Goal: Transaction & Acquisition: Subscribe to service/newsletter

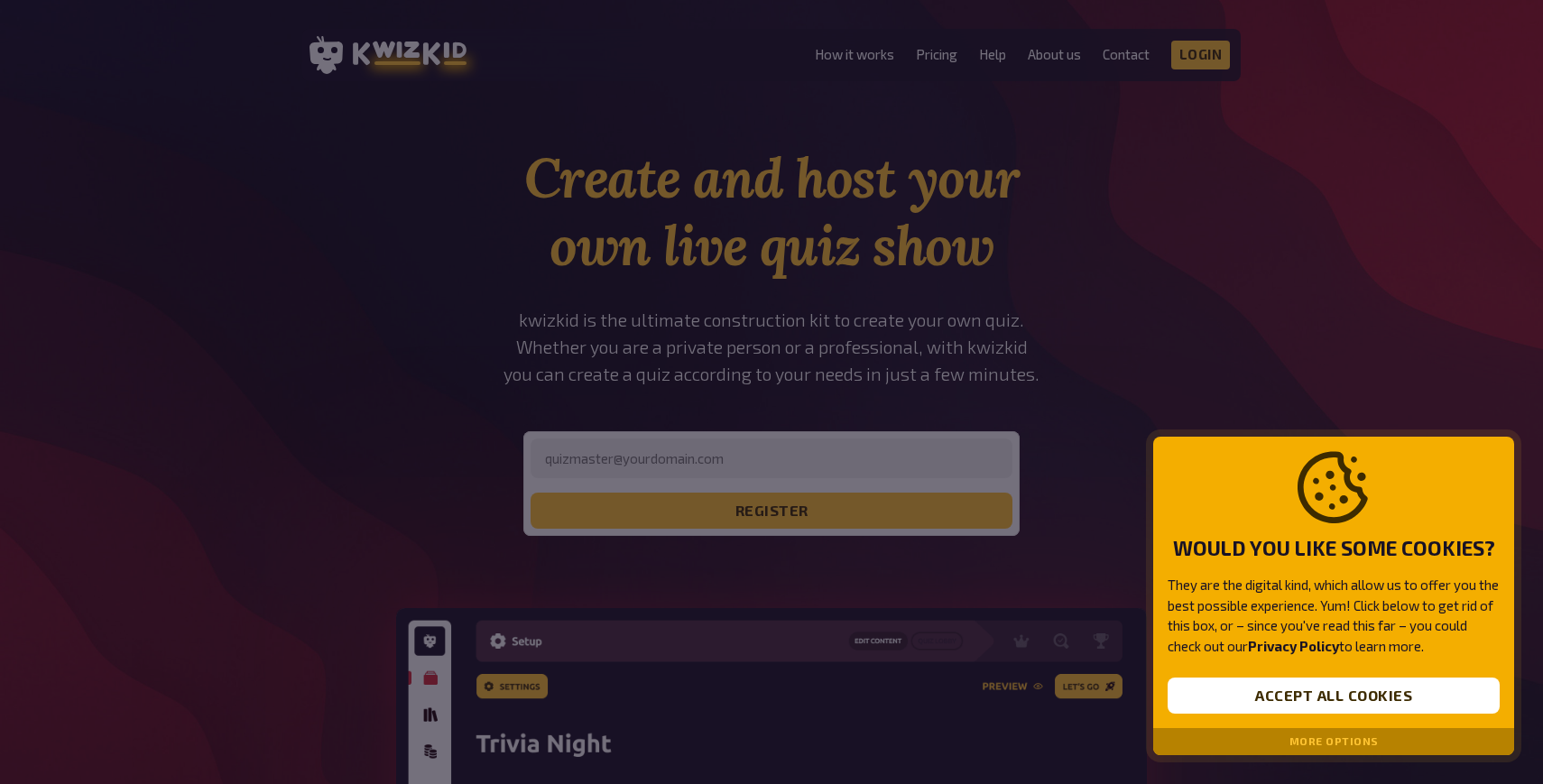
click at [1317, 739] on button "More options" at bounding box center [1333, 741] width 89 height 12
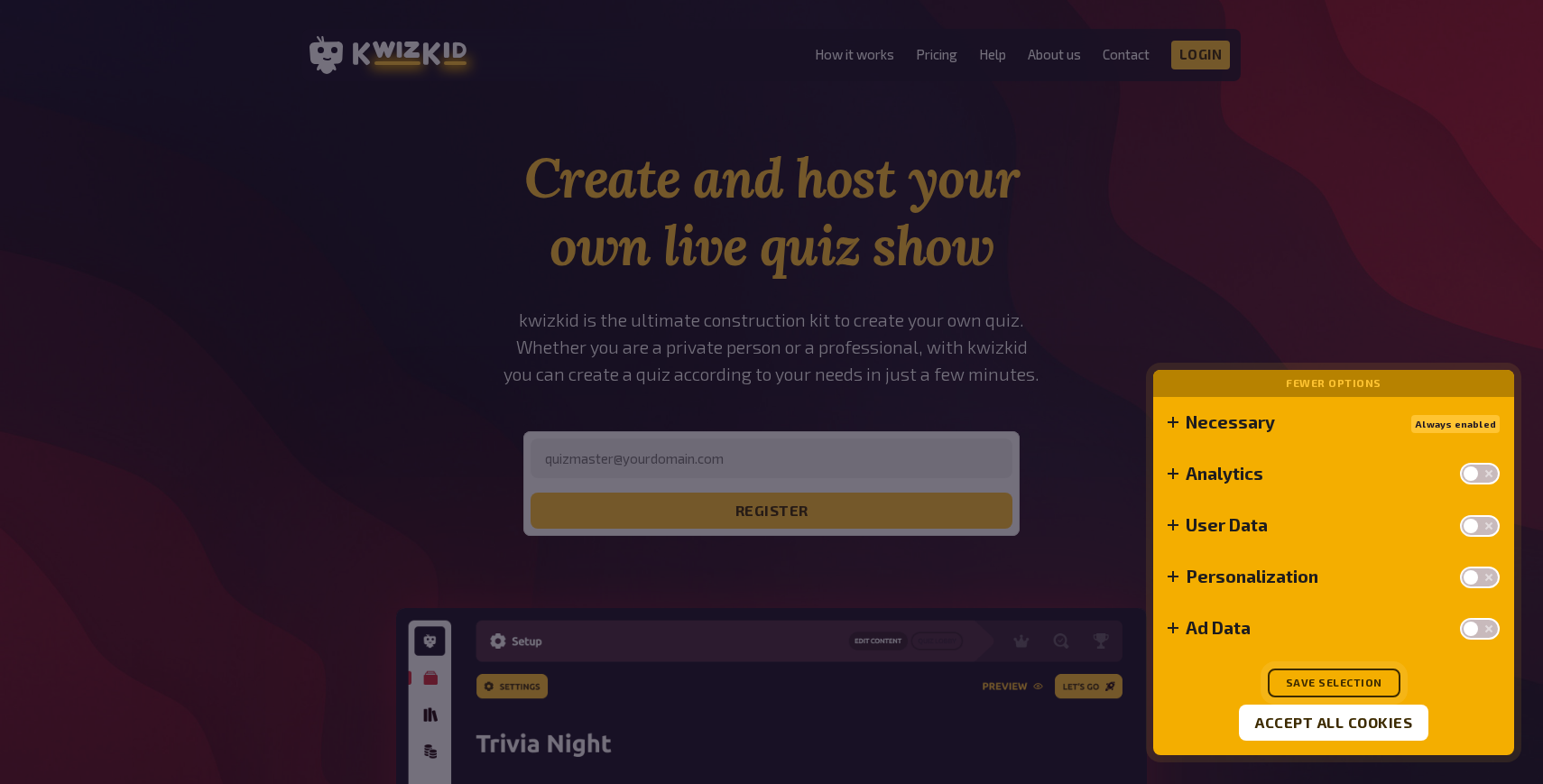
click at [1322, 685] on button "Save selection" at bounding box center [1334, 683] width 133 height 29
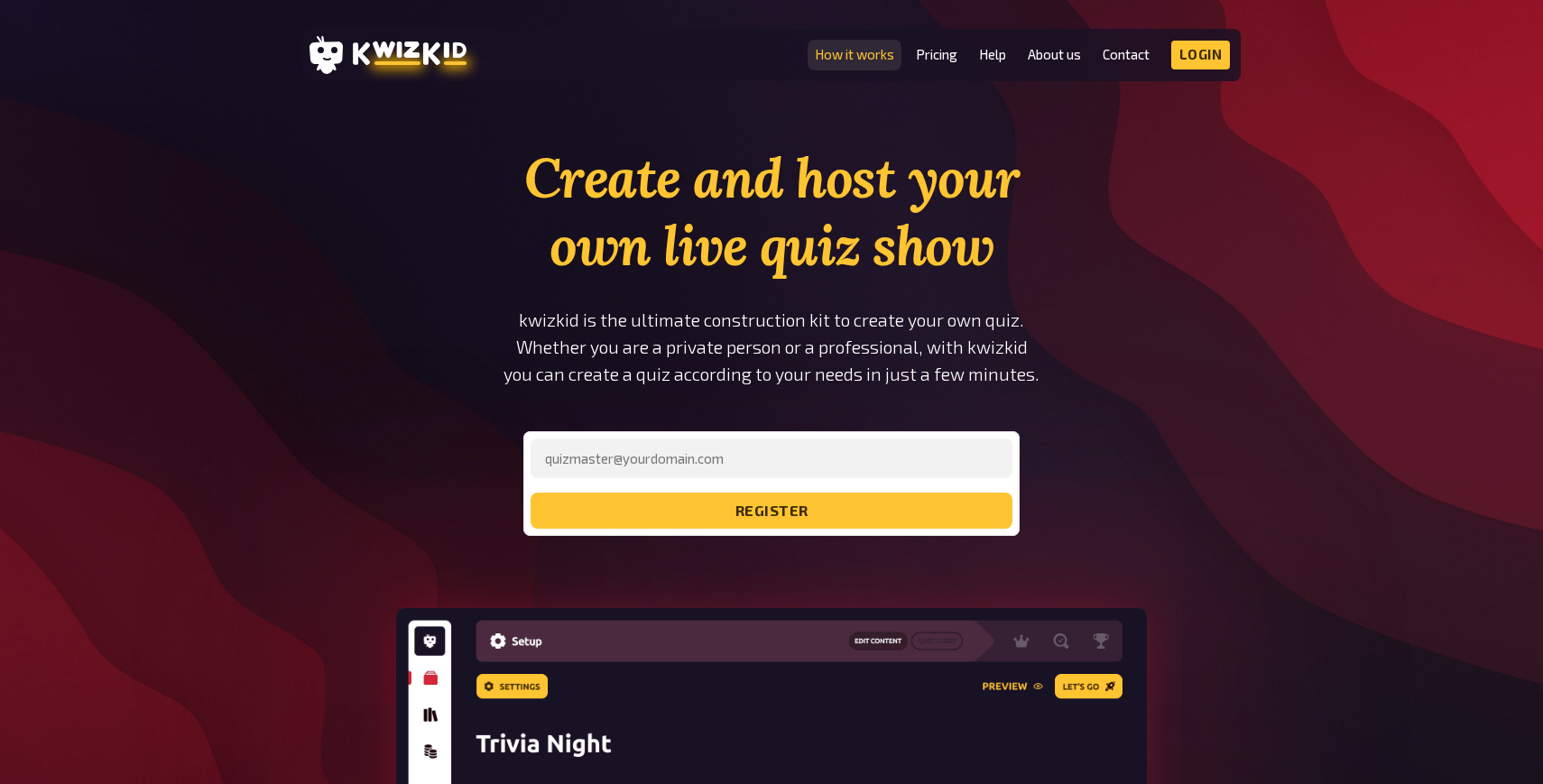
click at [837, 58] on link "How it works" at bounding box center [854, 54] width 80 height 15
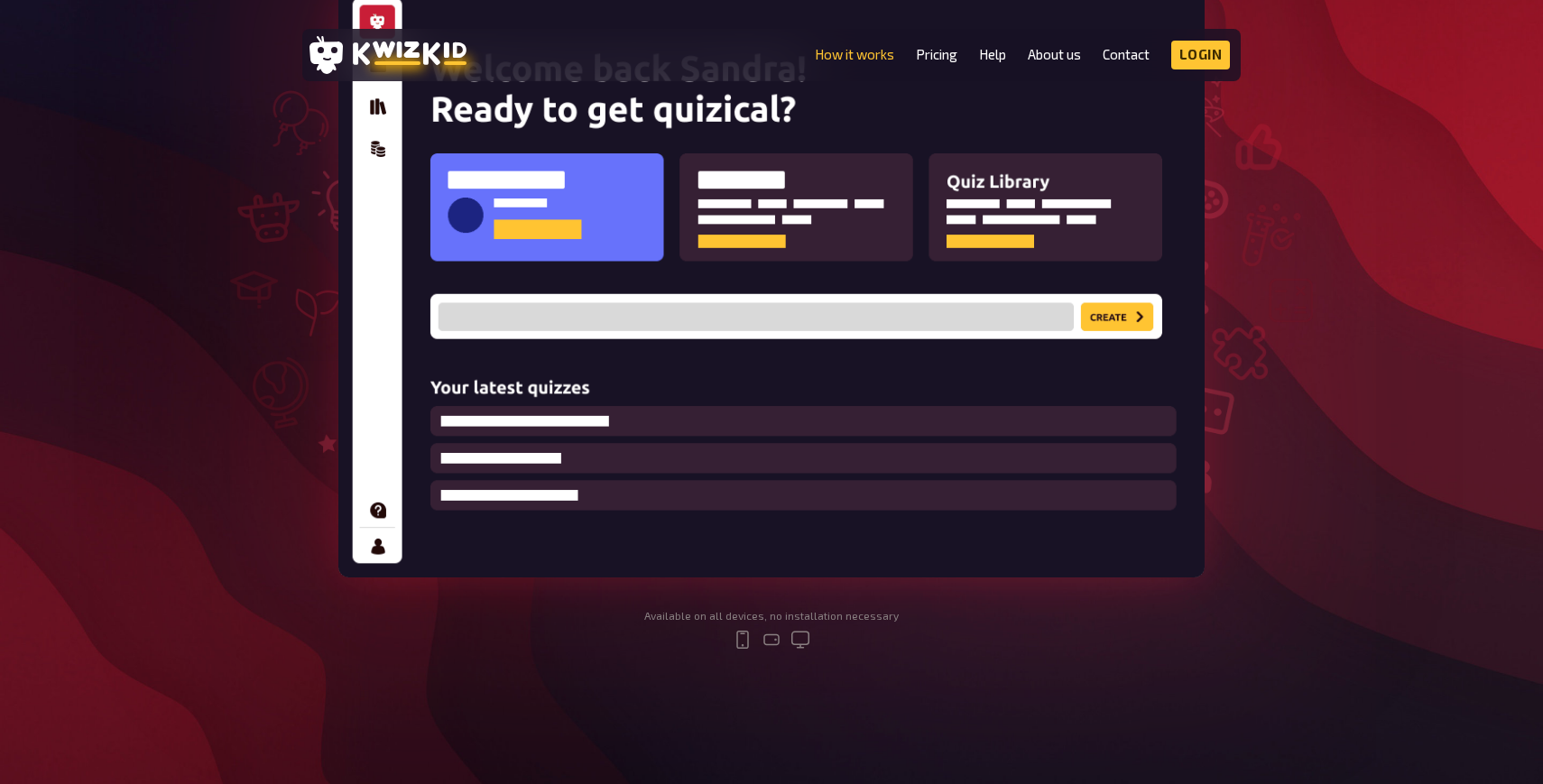
scroll to position [318, 0]
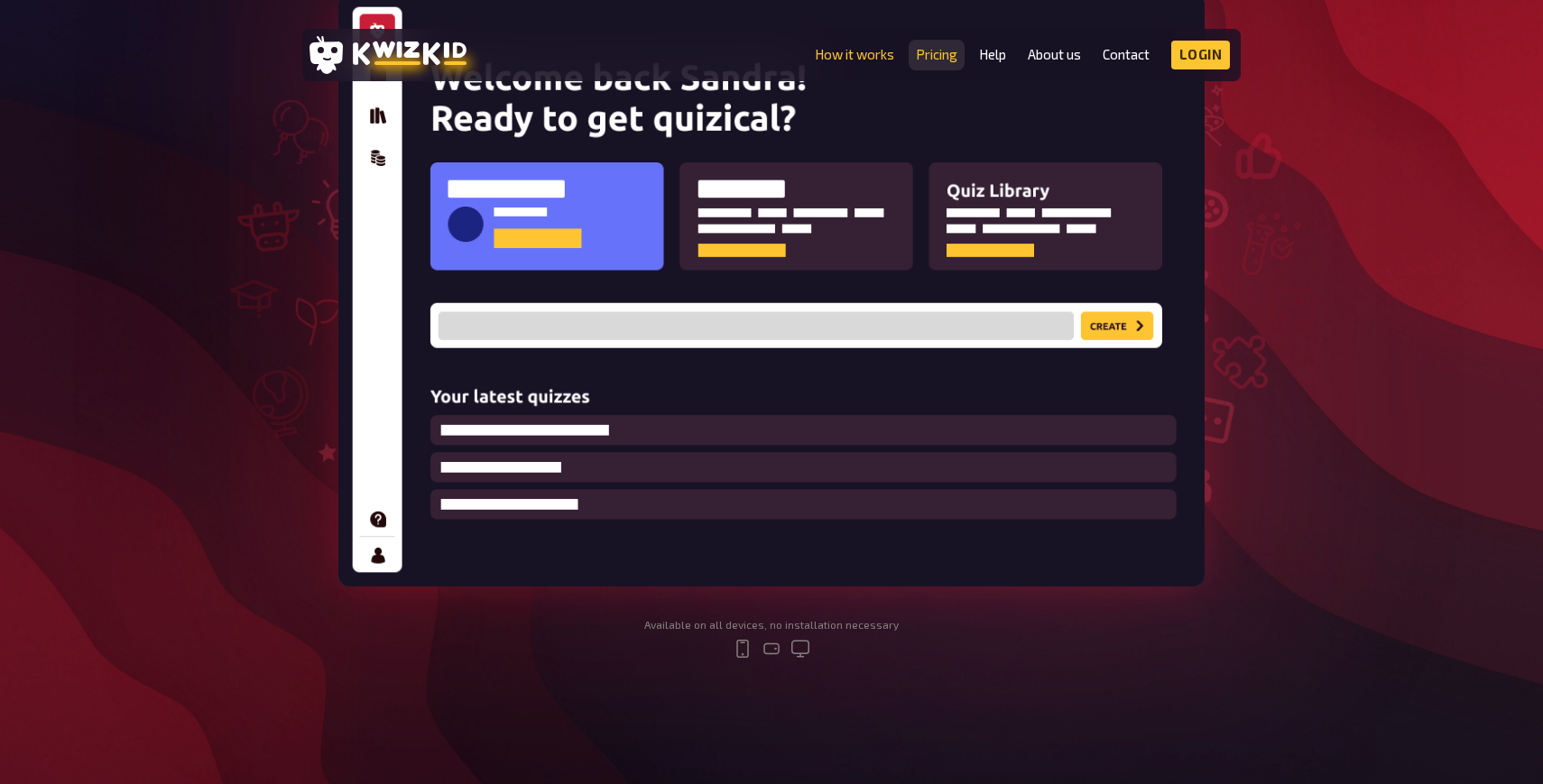
click at [931, 61] on link "Pricing" at bounding box center [937, 54] width 41 height 15
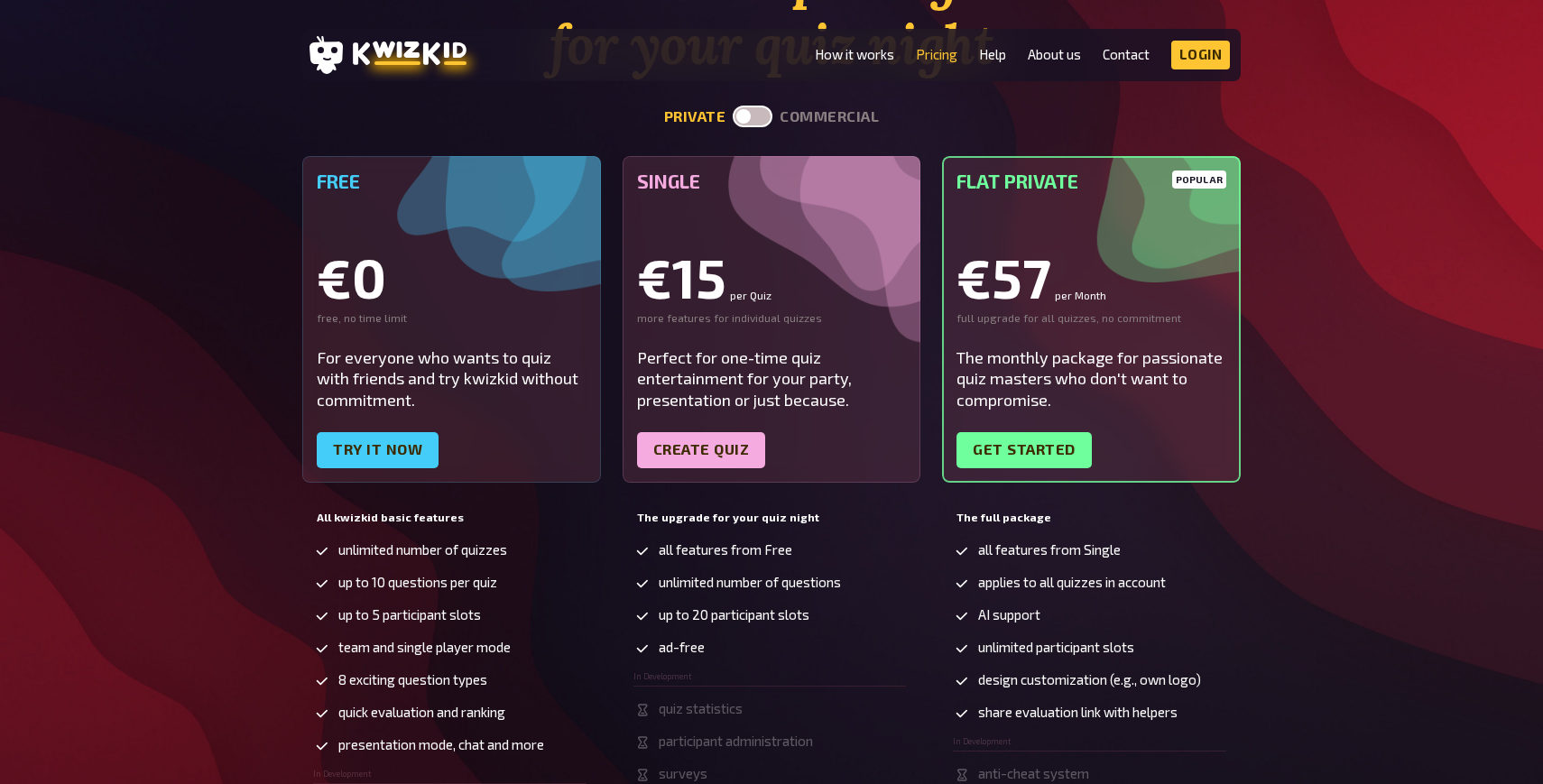
scroll to position [203, 0]
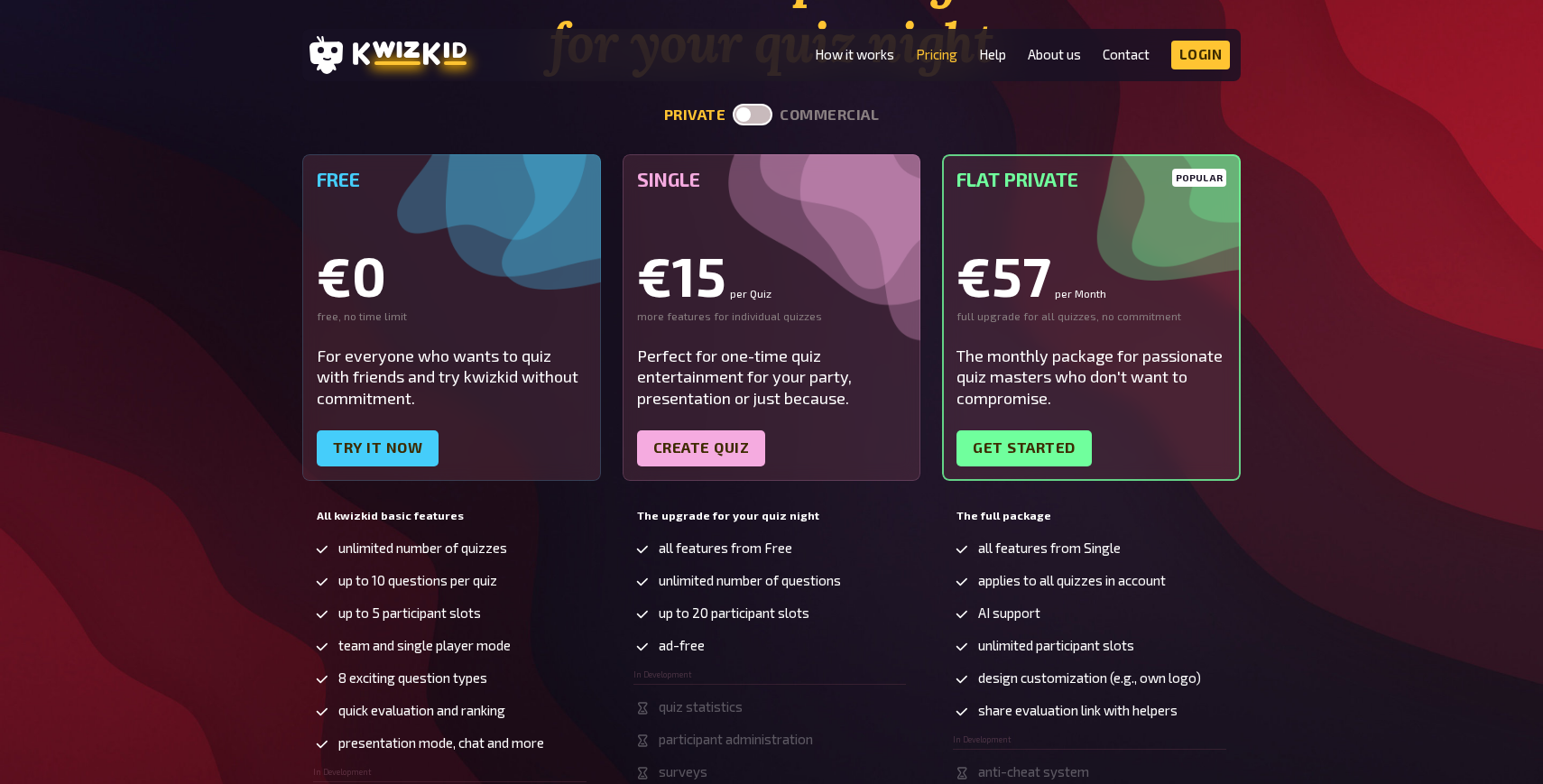
click at [761, 116] on label at bounding box center [752, 114] width 39 height 22
click at [733, 104] on input "checkbox" at bounding box center [732, 103] width 1 height 1
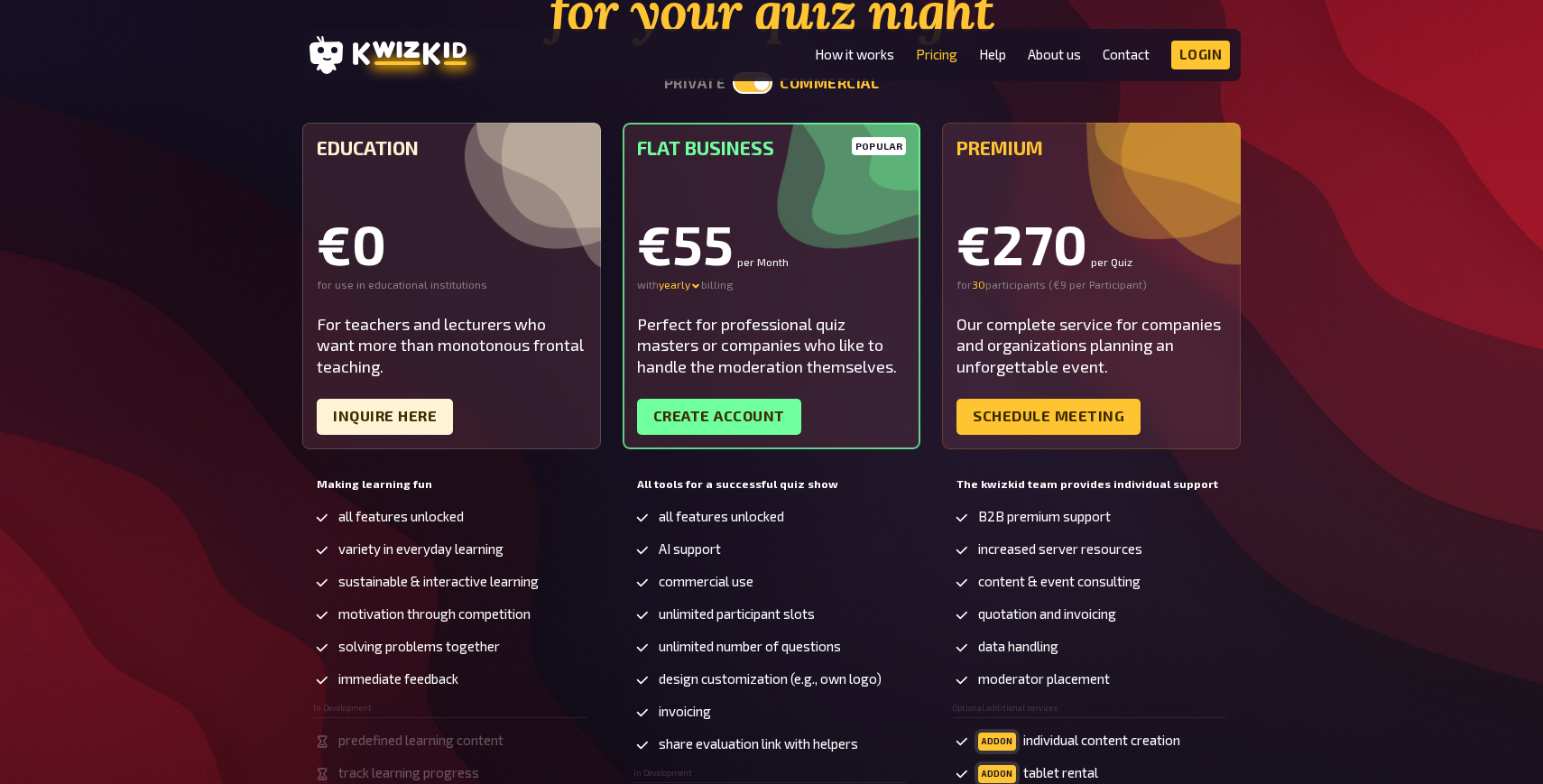
scroll to position [237, 0]
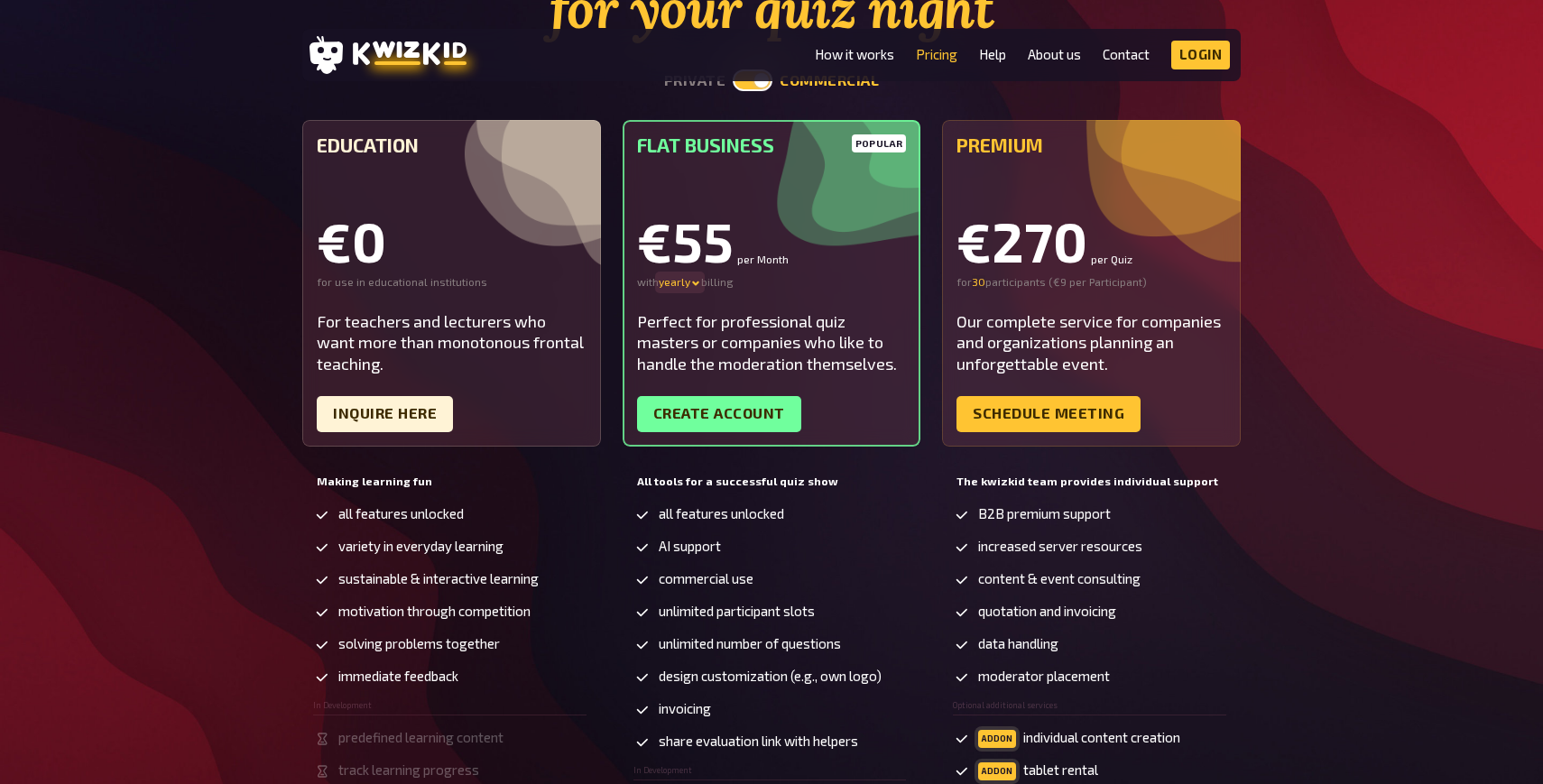
click at [684, 286] on div "yearly" at bounding box center [679, 282] width 42 height 14
click at [665, 280] on div "monthly" at bounding box center [705, 282] width 95 height 14
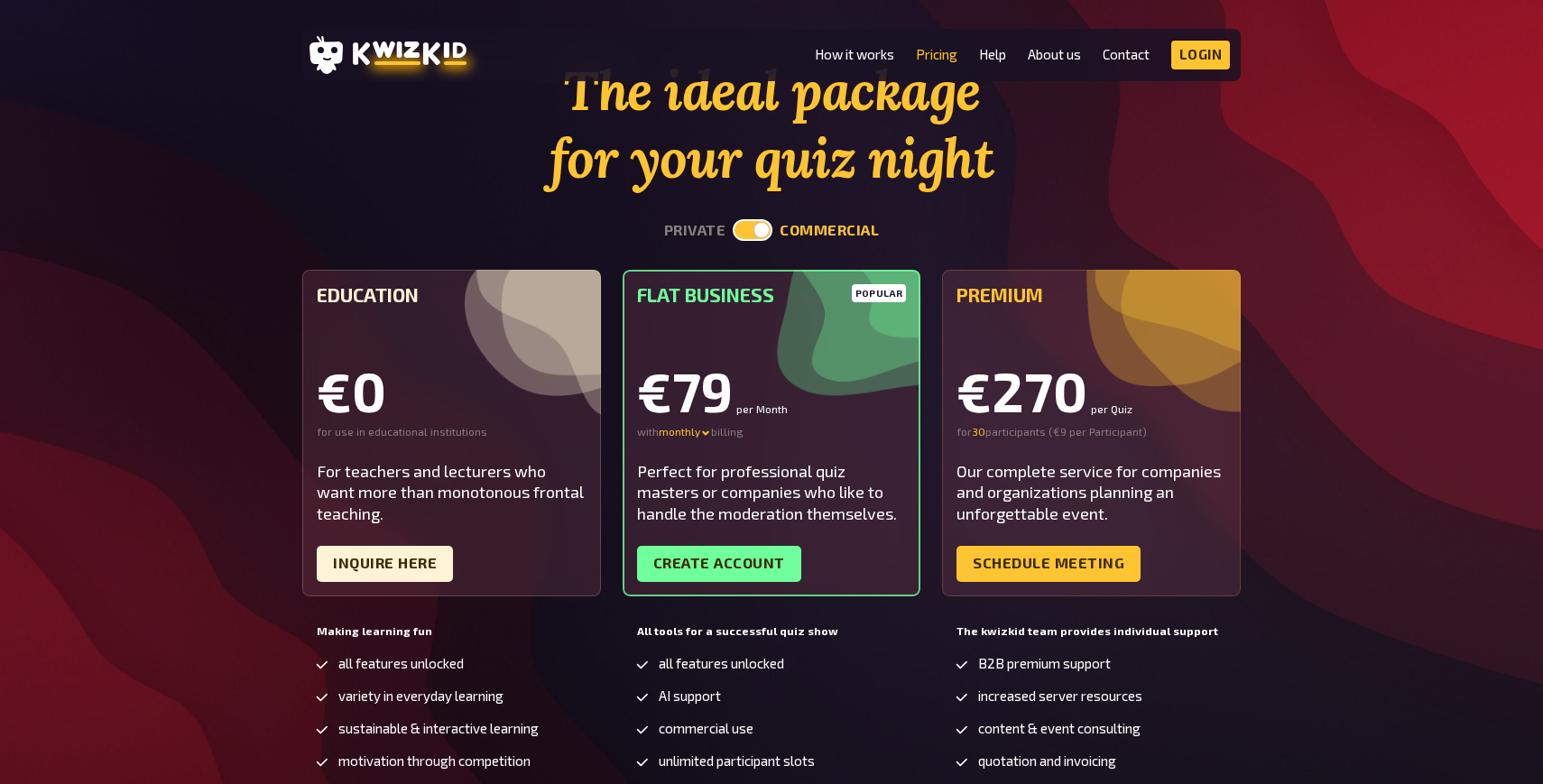
scroll to position [85, 0]
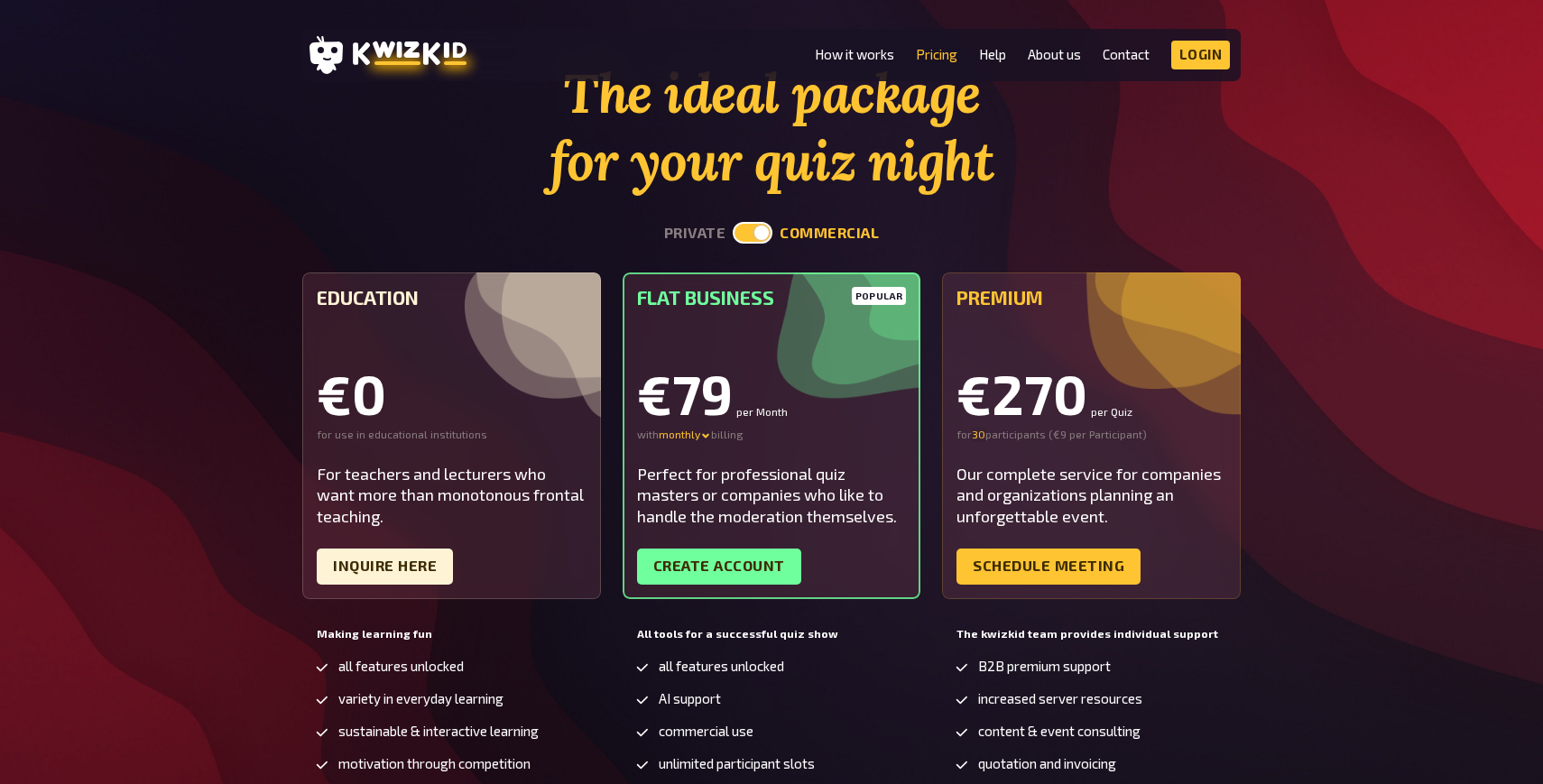
click at [740, 229] on label at bounding box center [752, 232] width 39 height 22
click at [733, 222] on input "checkbox" at bounding box center [732, 221] width 1 height 1
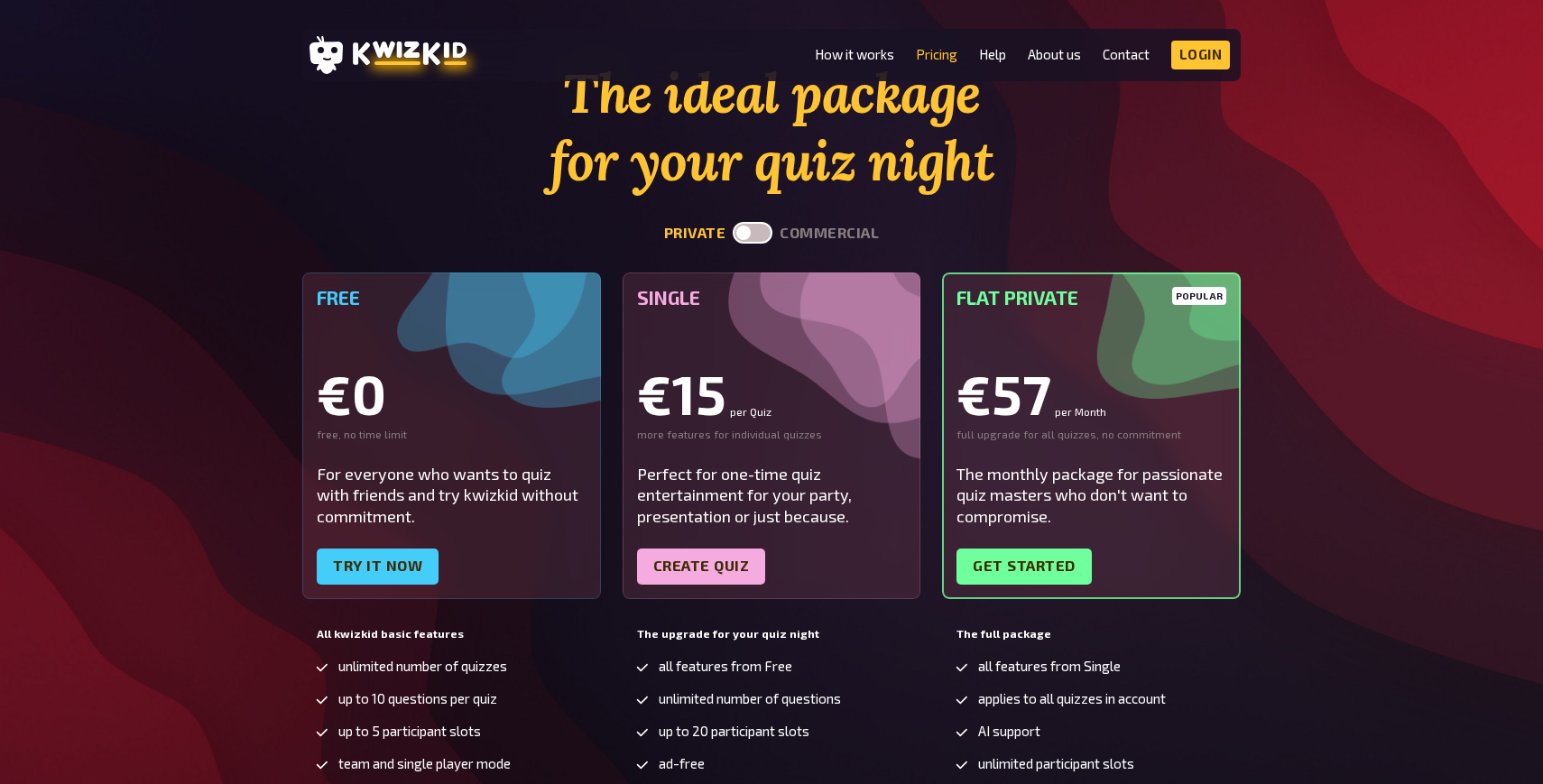
click at [740, 230] on label at bounding box center [752, 232] width 39 height 22
click at [733, 222] on input "checkbox" at bounding box center [732, 221] width 1 height 1
checkbox input "true"
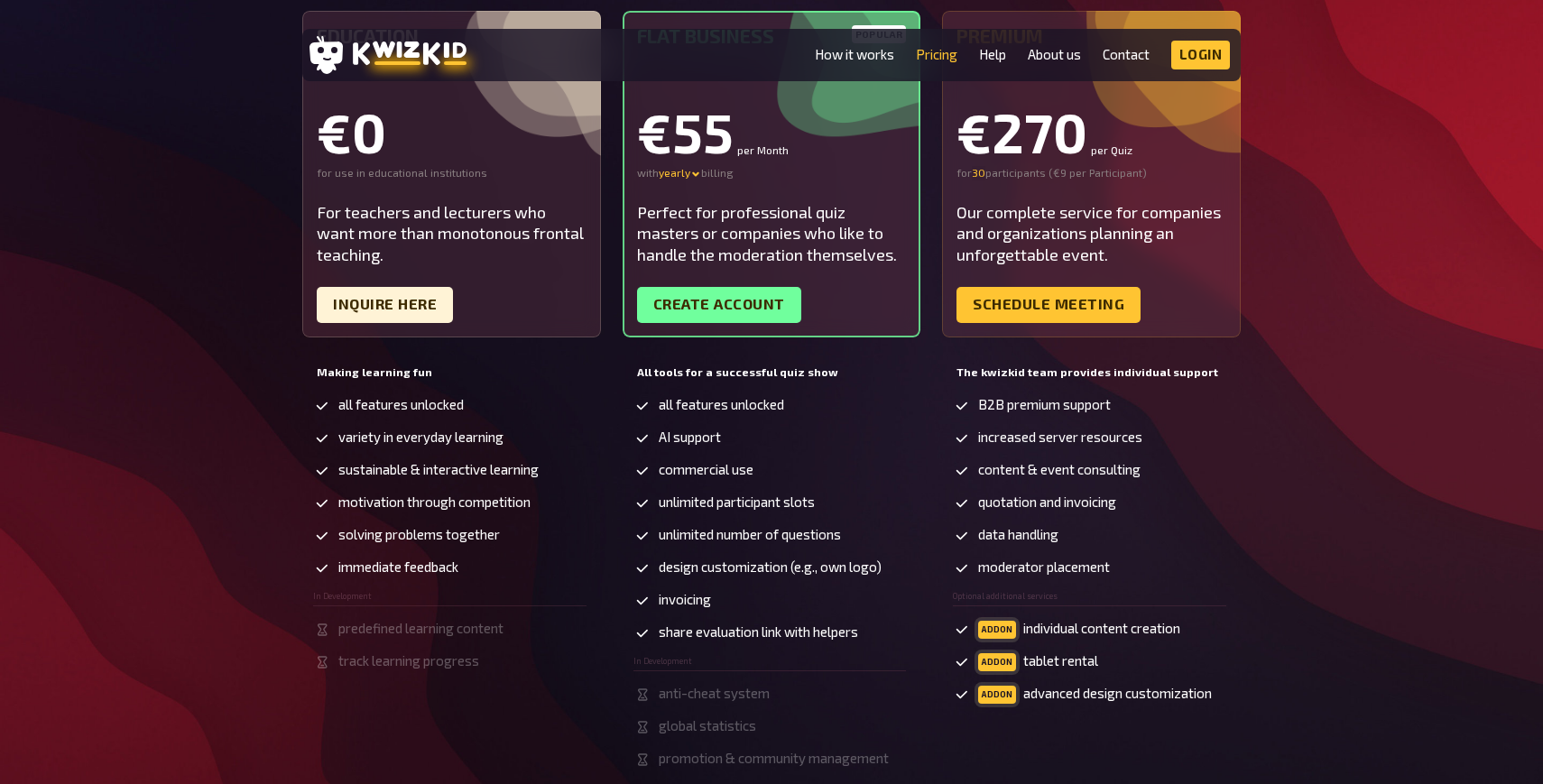
scroll to position [348, 0]
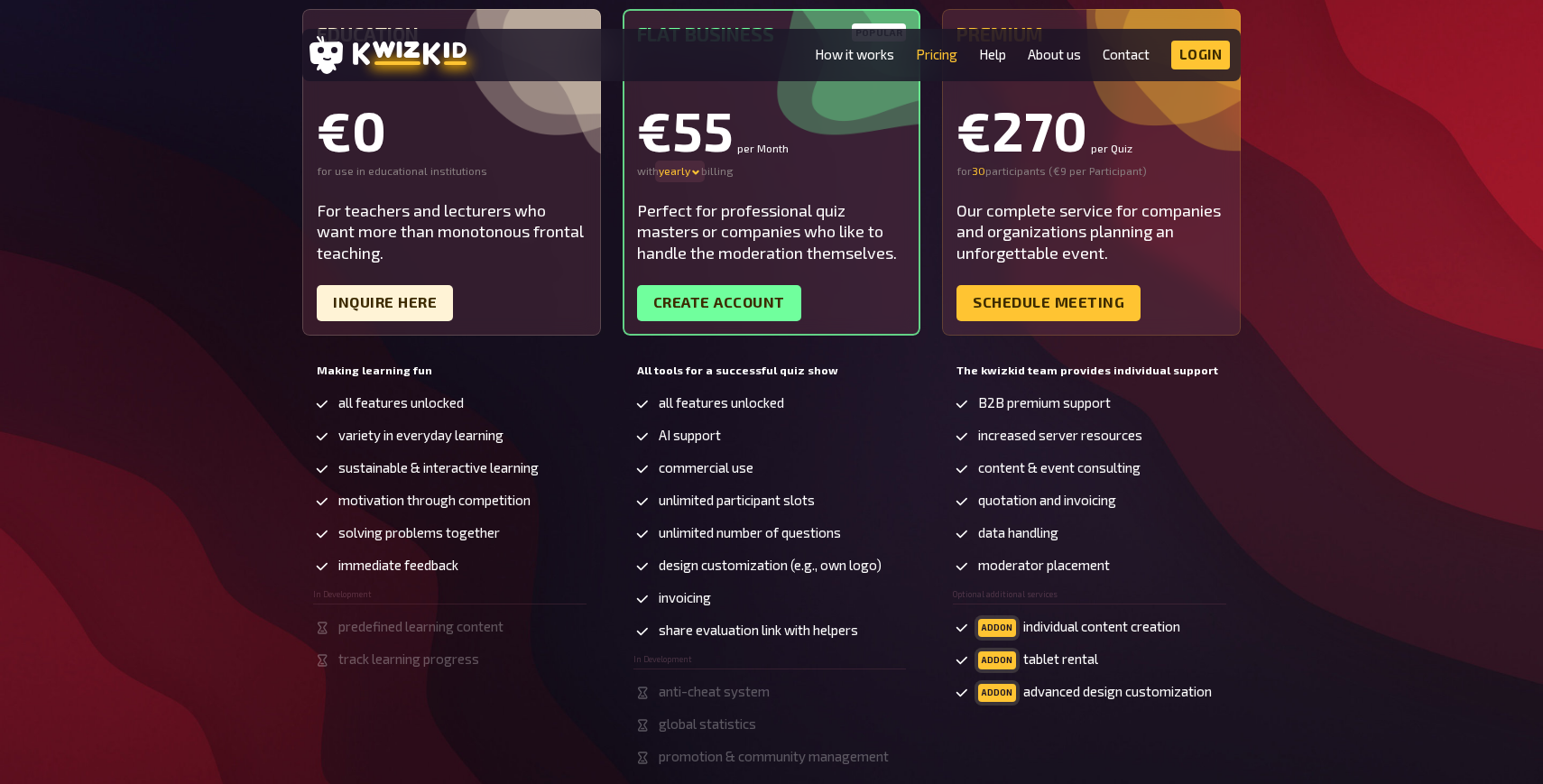
click at [668, 172] on div "yearly" at bounding box center [679, 170] width 42 height 14
click at [669, 171] on div "monthly" at bounding box center [705, 170] width 95 height 14
click at [684, 174] on div "monthly" at bounding box center [685, 170] width 52 height 14
click at [685, 190] on div "quarterly - 16 %" at bounding box center [705, 189] width 95 height 14
click at [685, 175] on div "quarterly" at bounding box center [688, 170] width 58 height 14
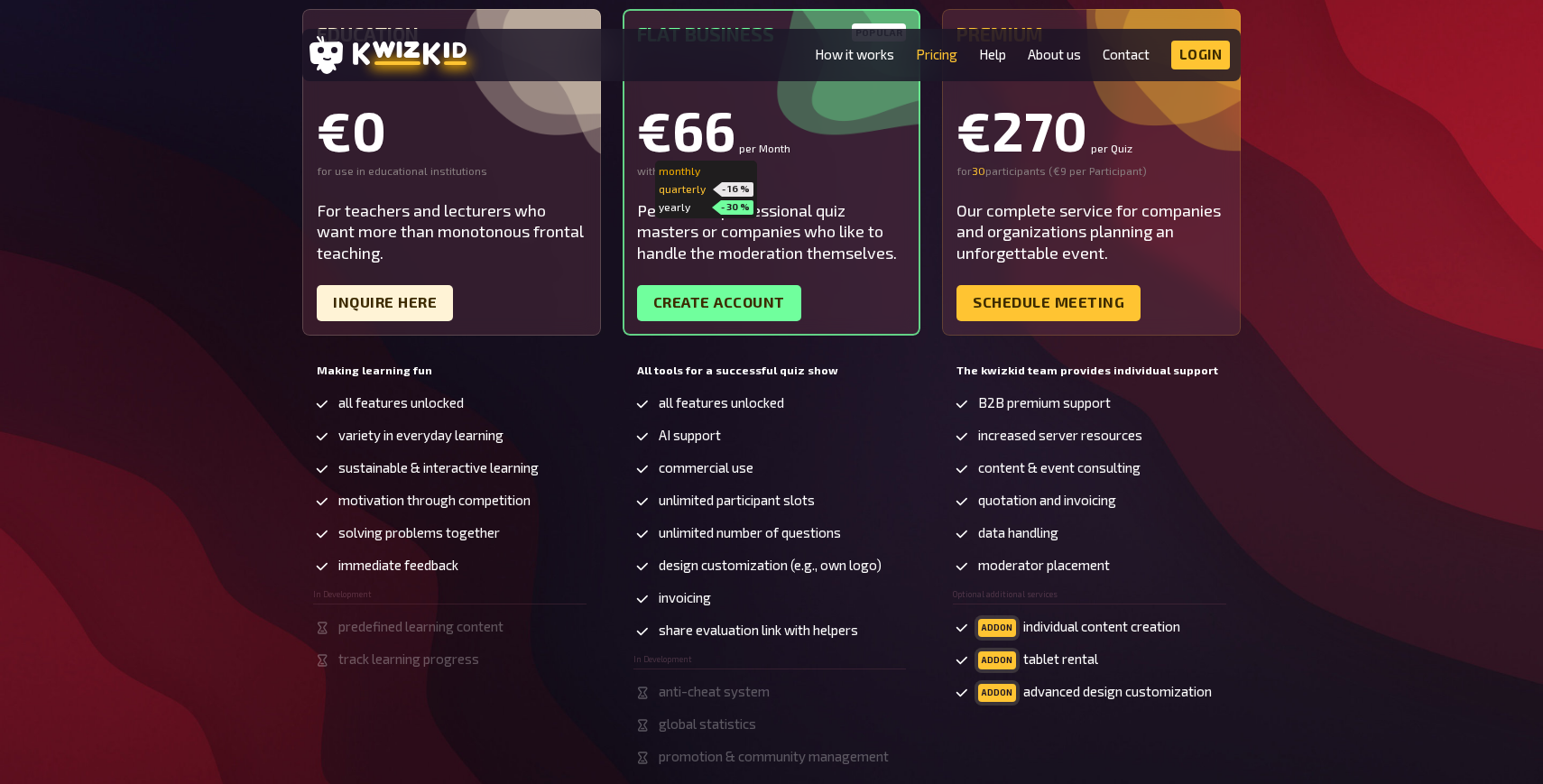
click at [684, 173] on div "monthly" at bounding box center [705, 170] width 95 height 14
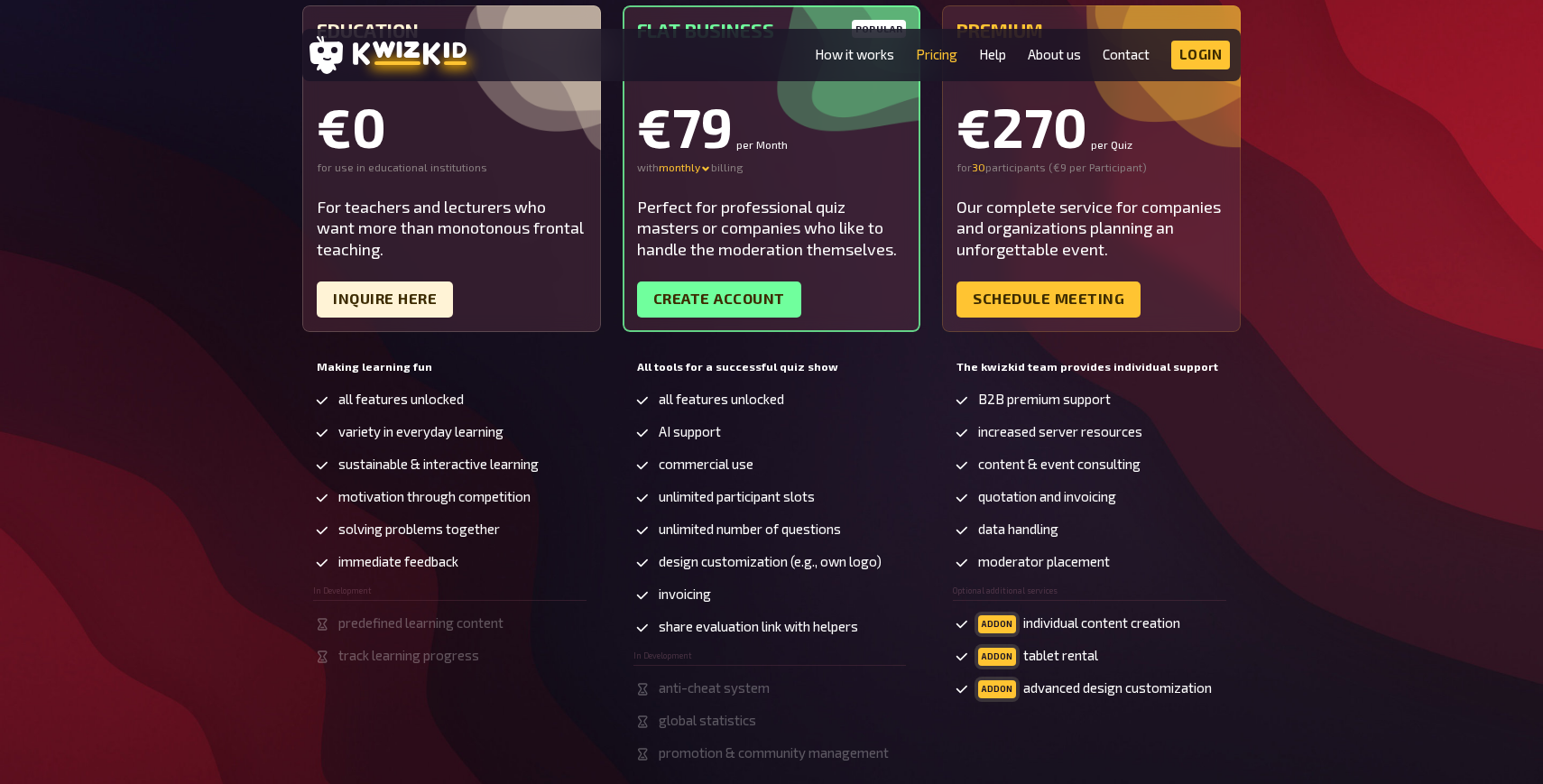
scroll to position [349, 0]
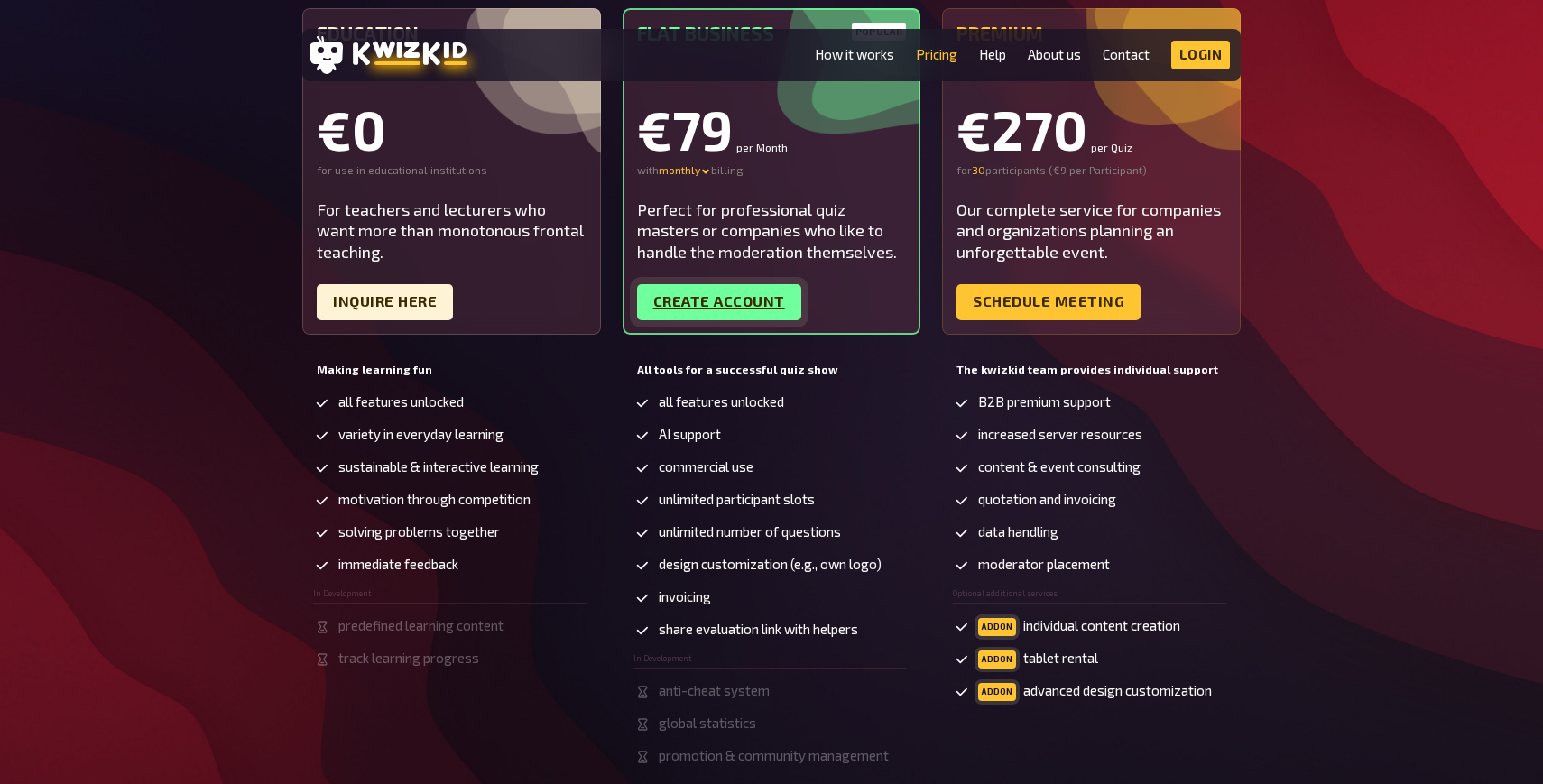
click at [686, 306] on link "Create account" at bounding box center [719, 302] width 164 height 37
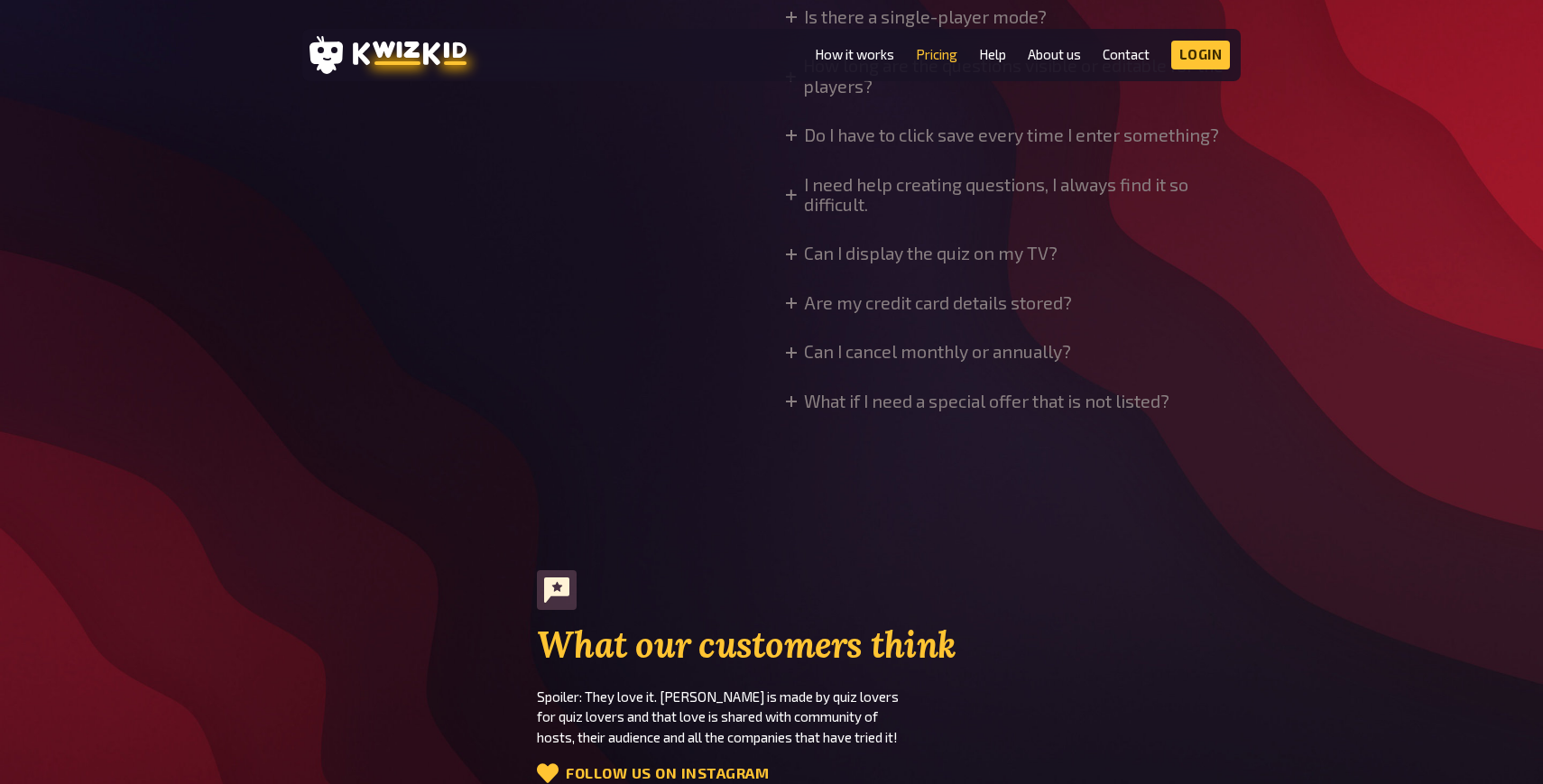
scroll to position [1812, 0]
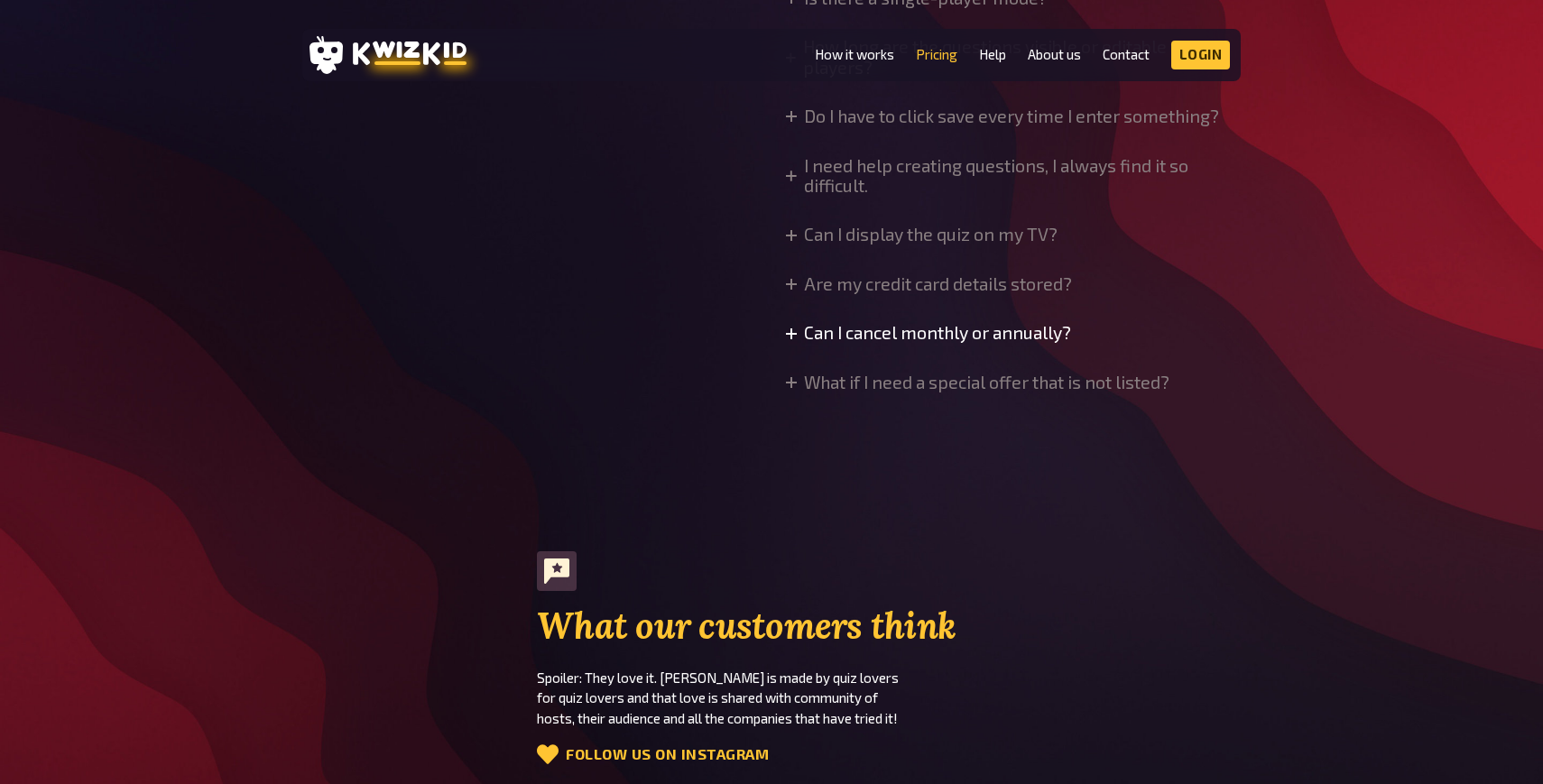
click at [789, 329] on icon at bounding box center [792, 334] width 11 height 11
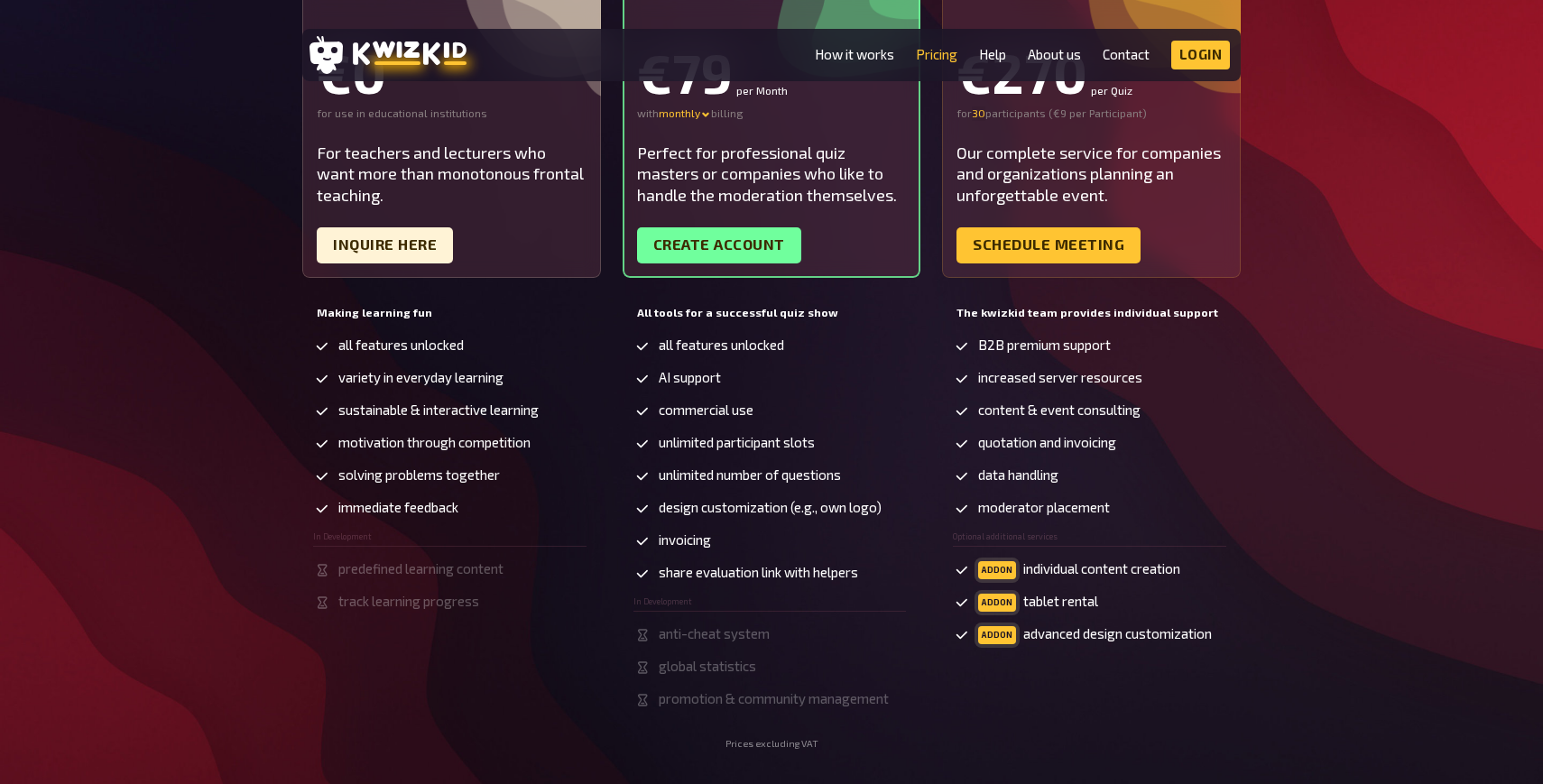
scroll to position [405, 0]
click at [793, 445] on span "unlimited participant slots" at bounding box center [736, 443] width 156 height 15
drag, startPoint x: 660, startPoint y: 445, endPoint x: 834, endPoint y: 444, distance: 174.0
click at [834, 444] on li "unlimited participant slots" at bounding box center [770, 444] width 274 height 18
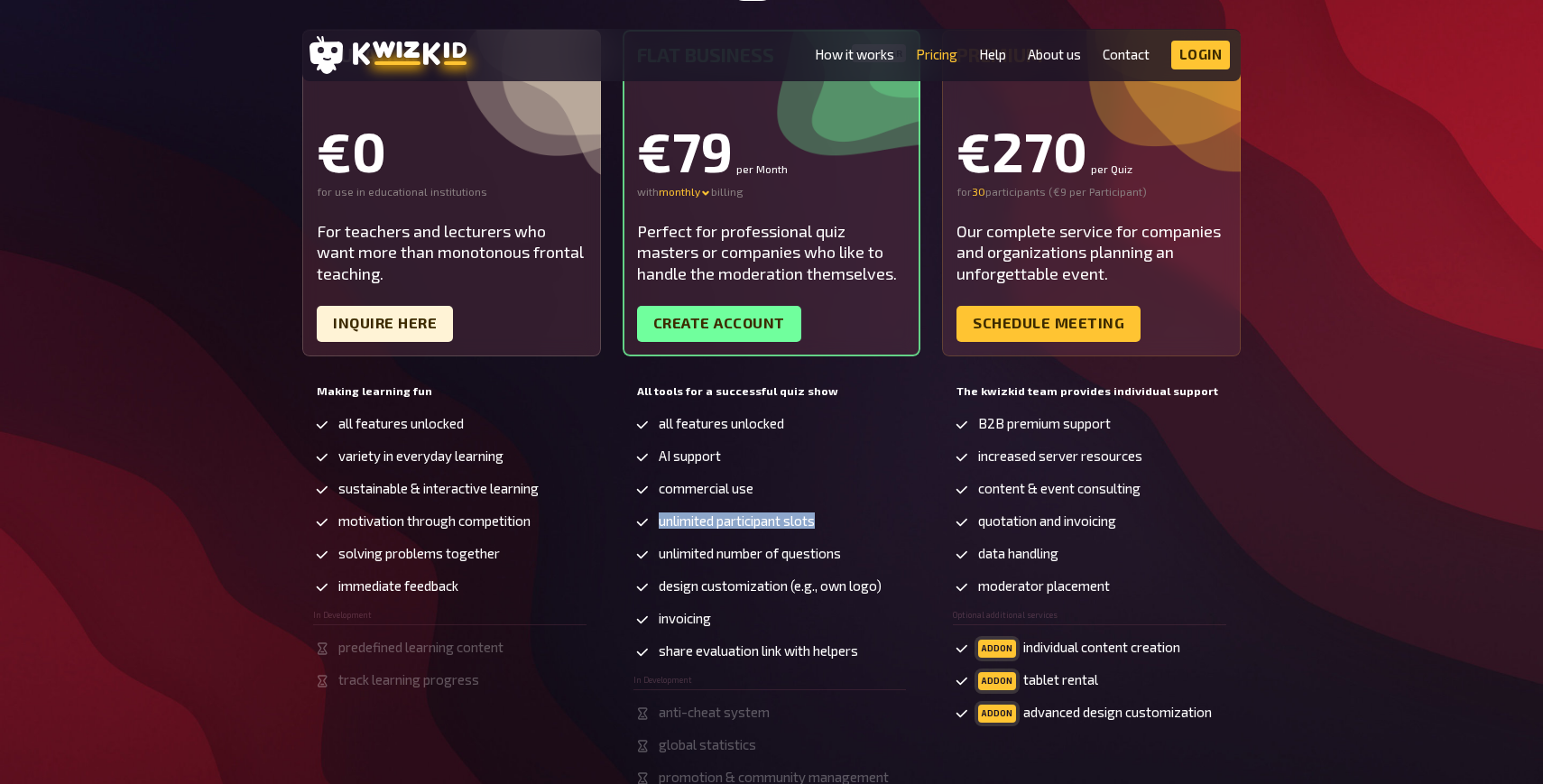
scroll to position [292, 0]
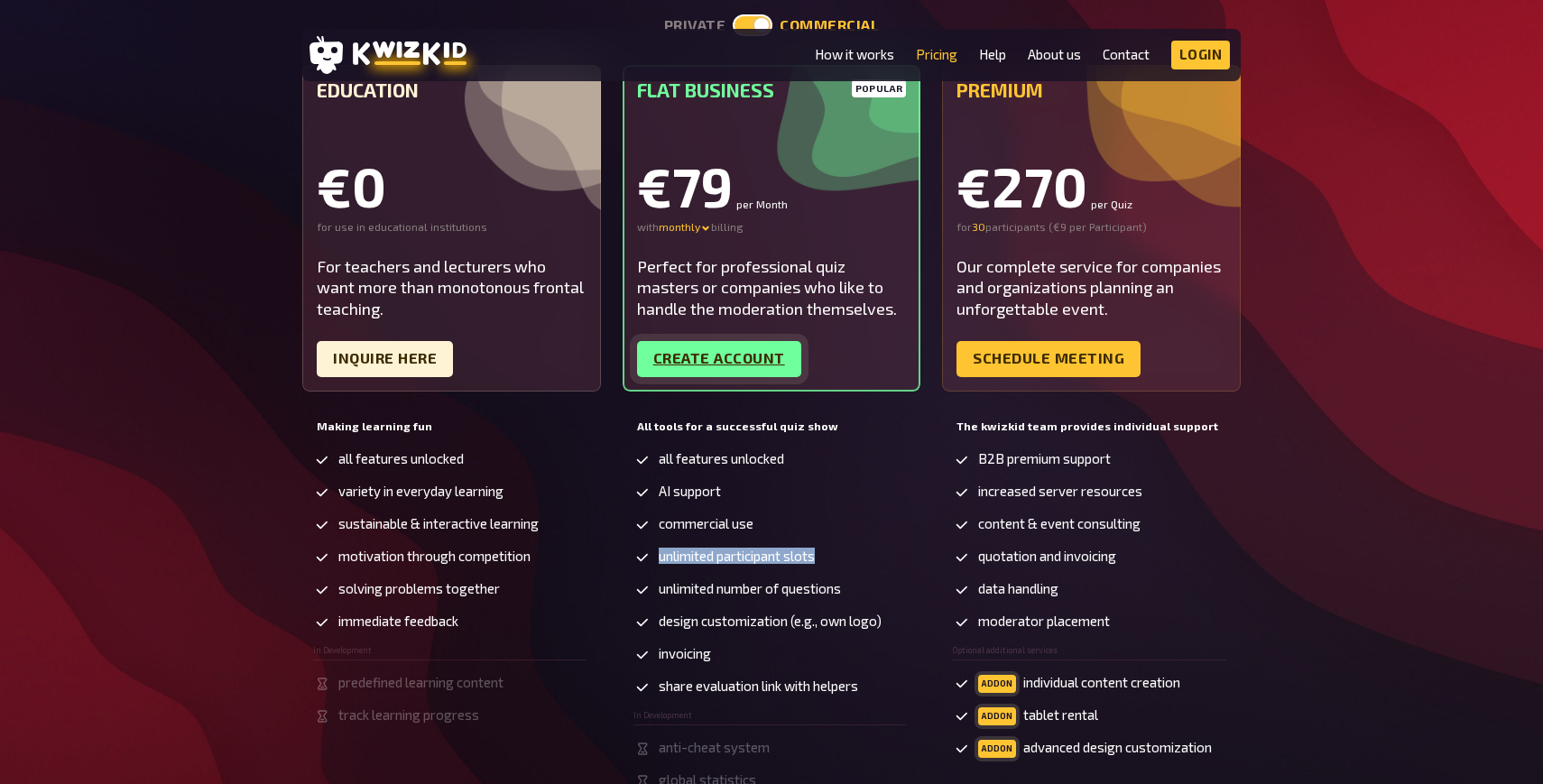
click at [721, 362] on link "Create account" at bounding box center [719, 359] width 164 height 37
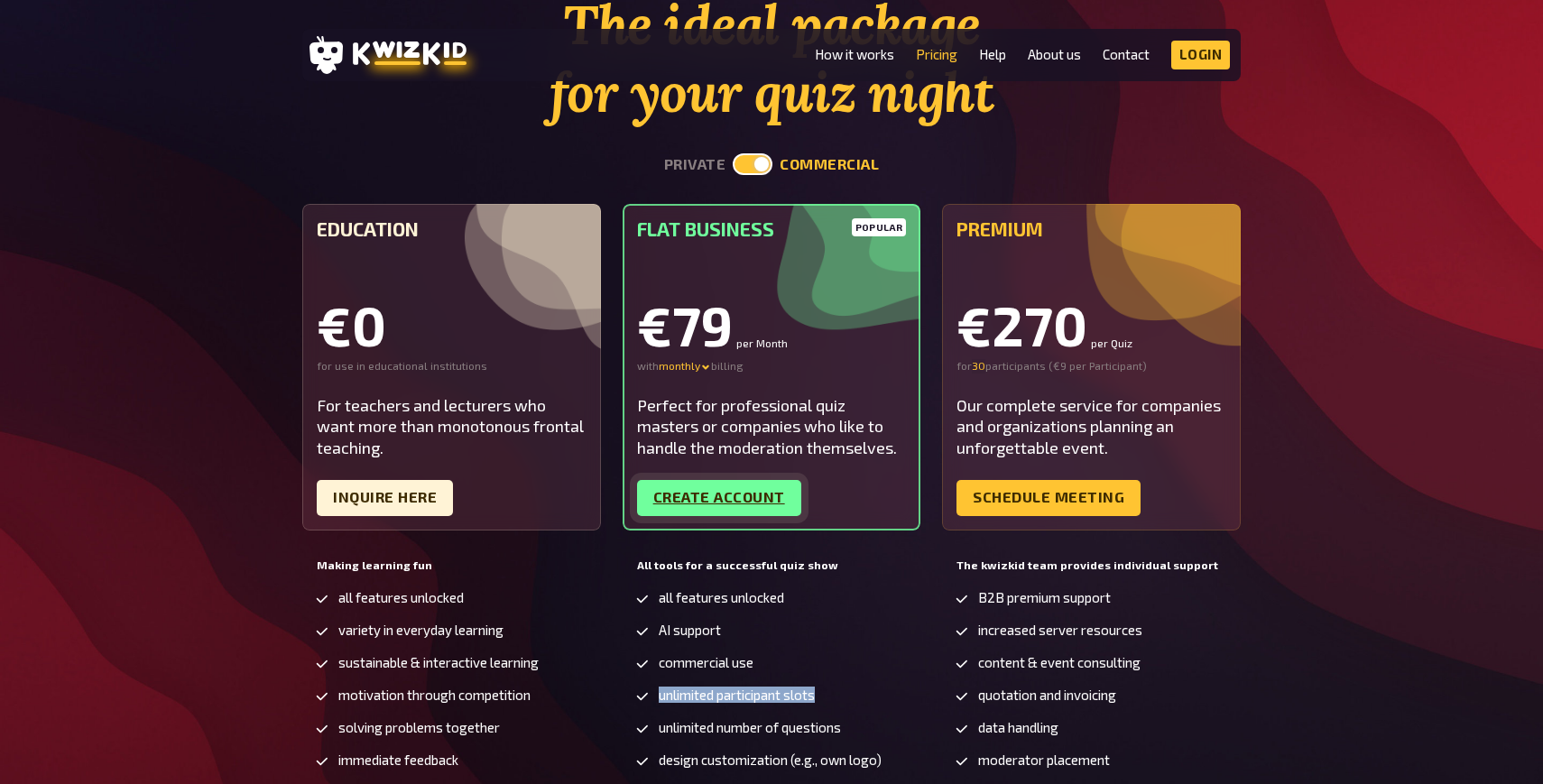
scroll to position [143, 0]
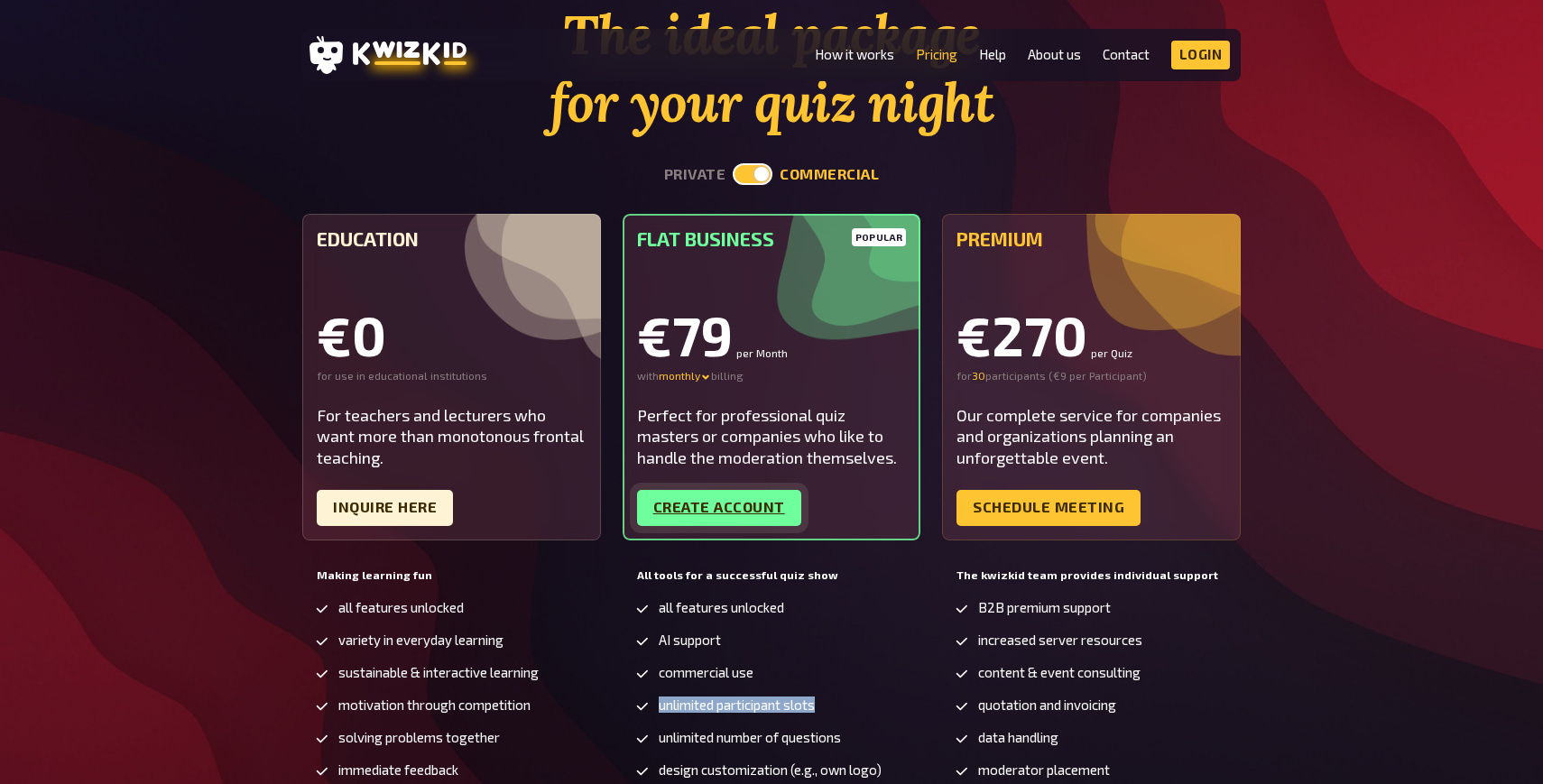
click at [721, 505] on link "Create account" at bounding box center [719, 508] width 164 height 37
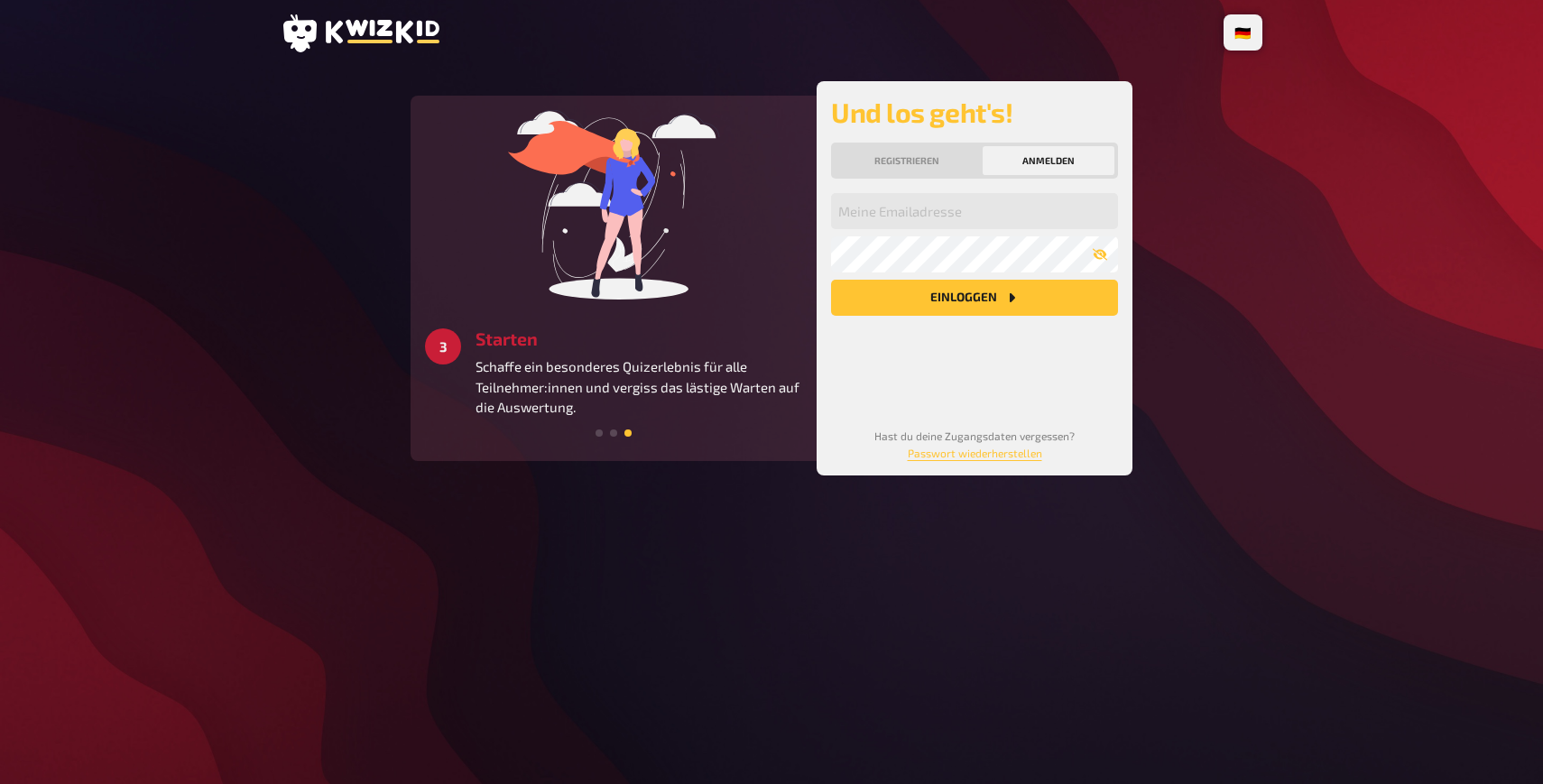
click at [599, 433] on span at bounding box center [600, 433] width 7 height 7
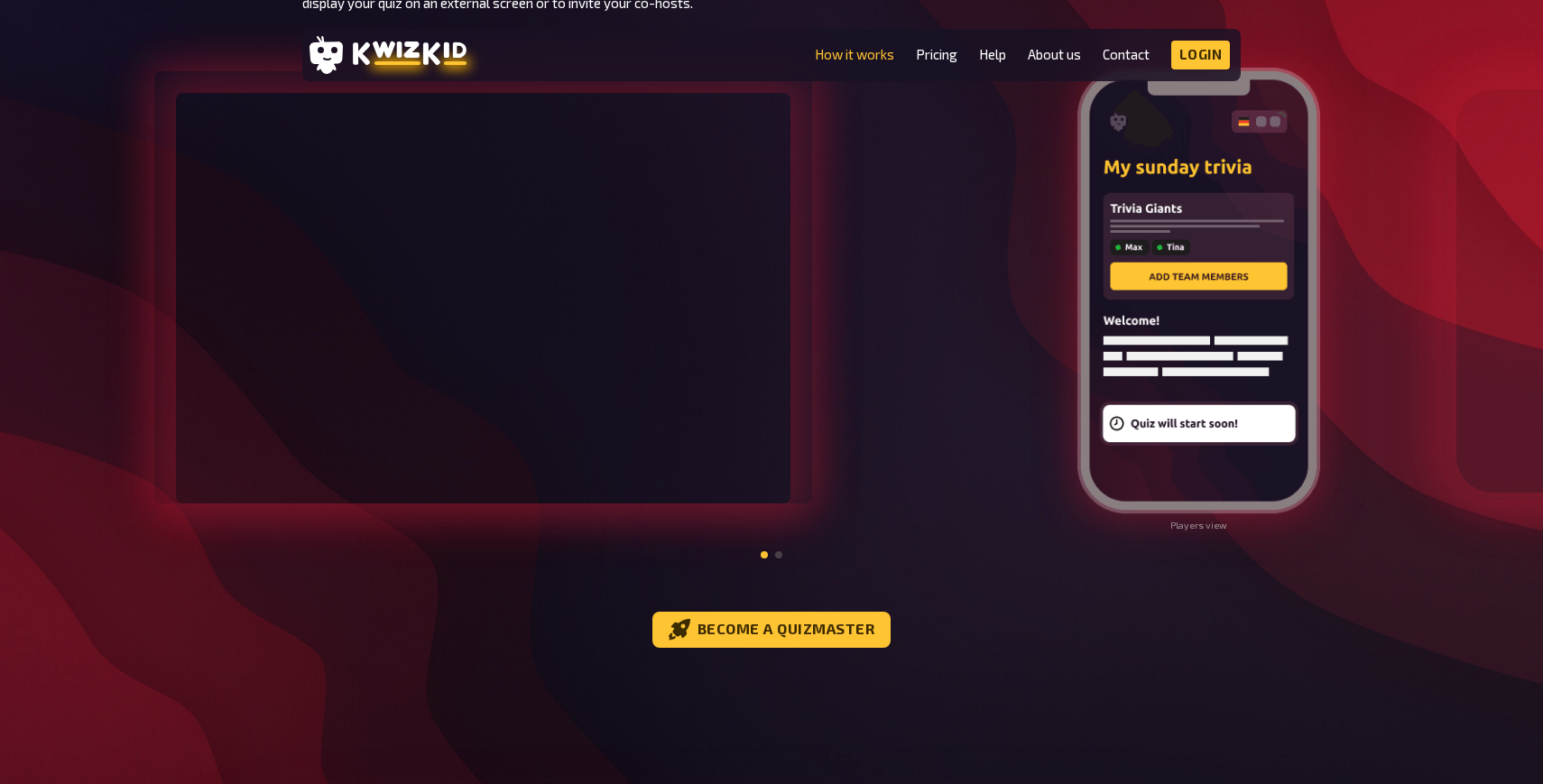
scroll to position [1935, 0]
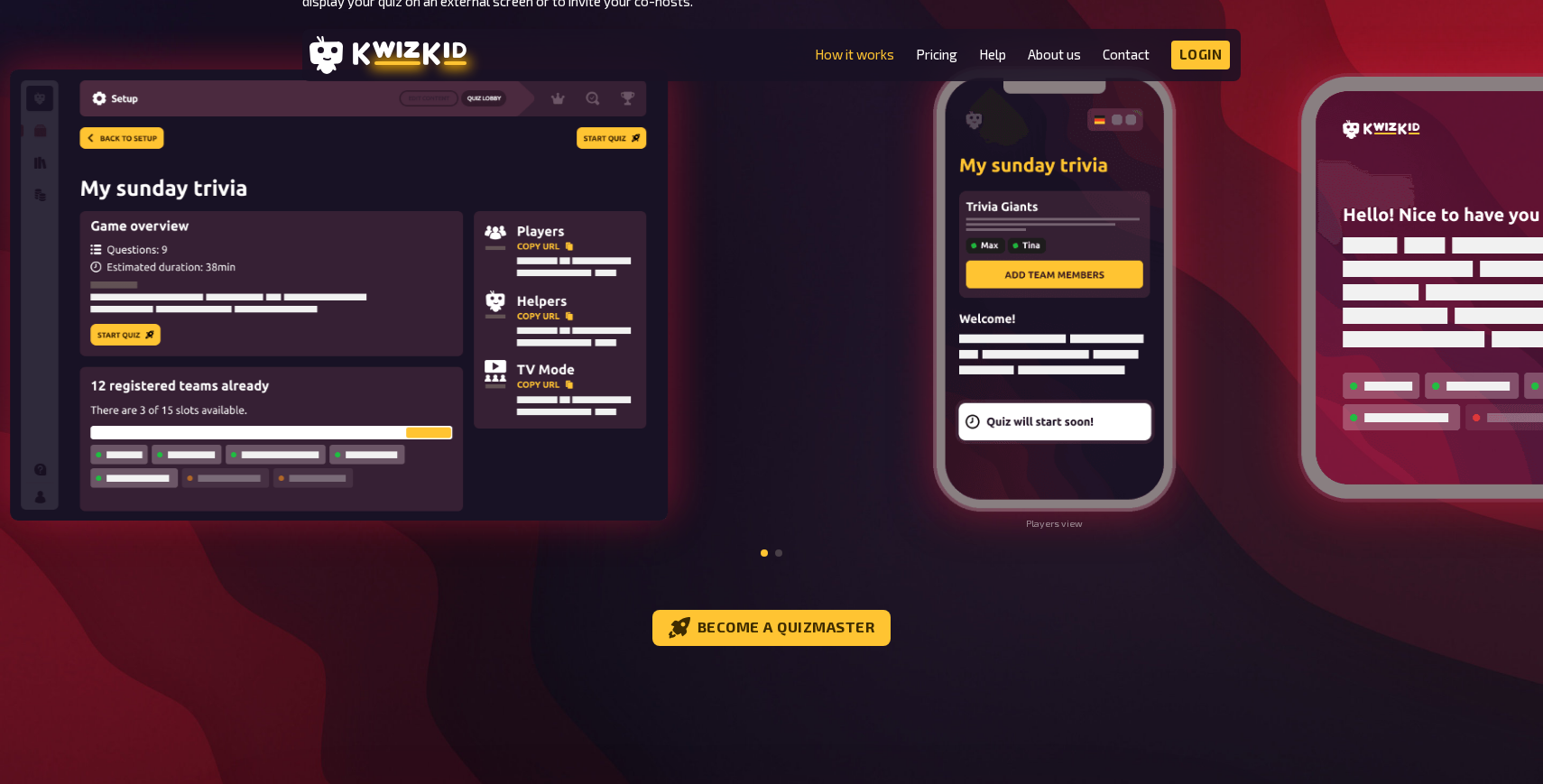
click at [709, 283] on div at bounding box center [357, 296] width 1003 height 540
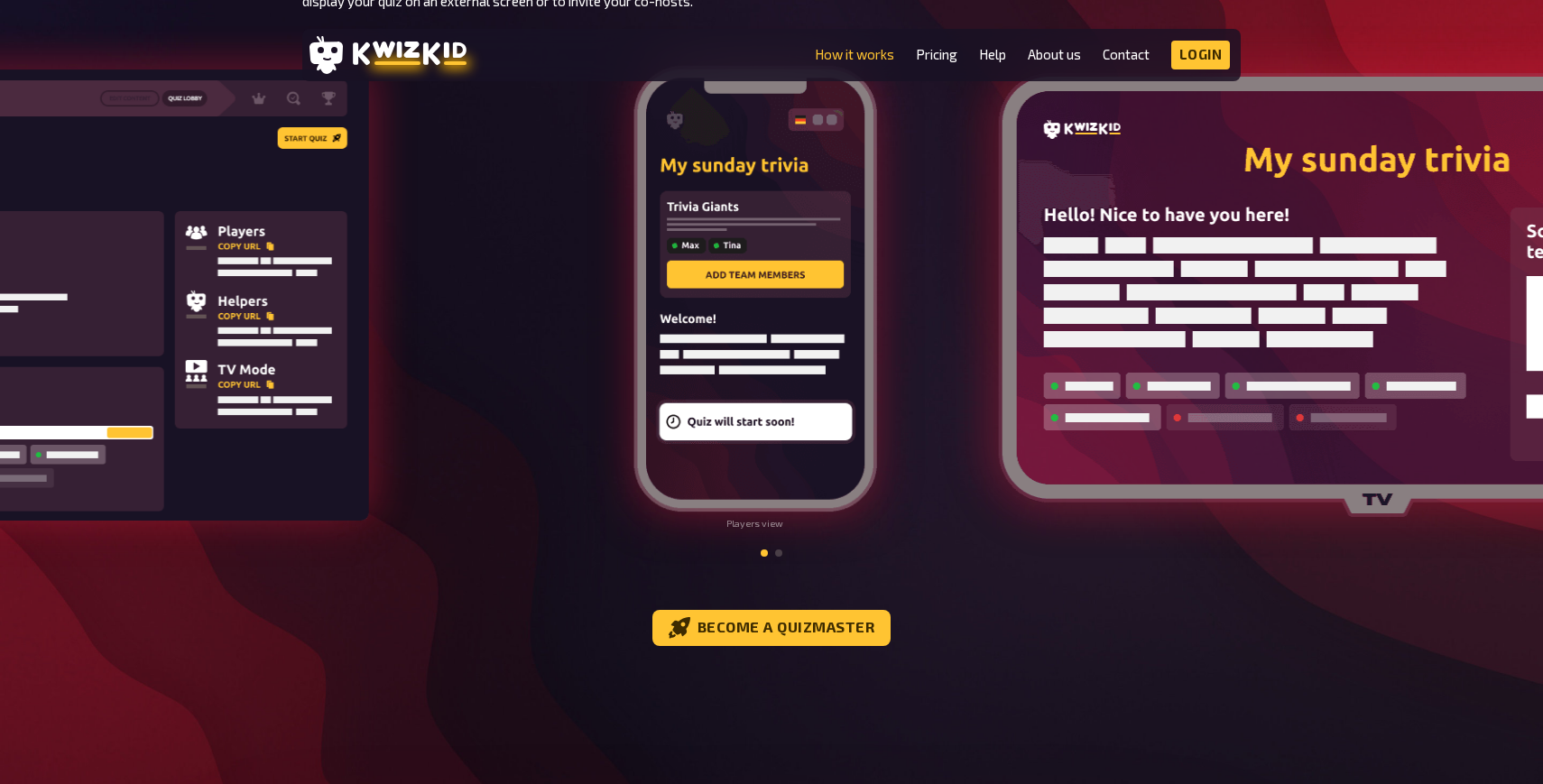
click at [383, 331] on div at bounding box center [58, 296] width 1003 height 540
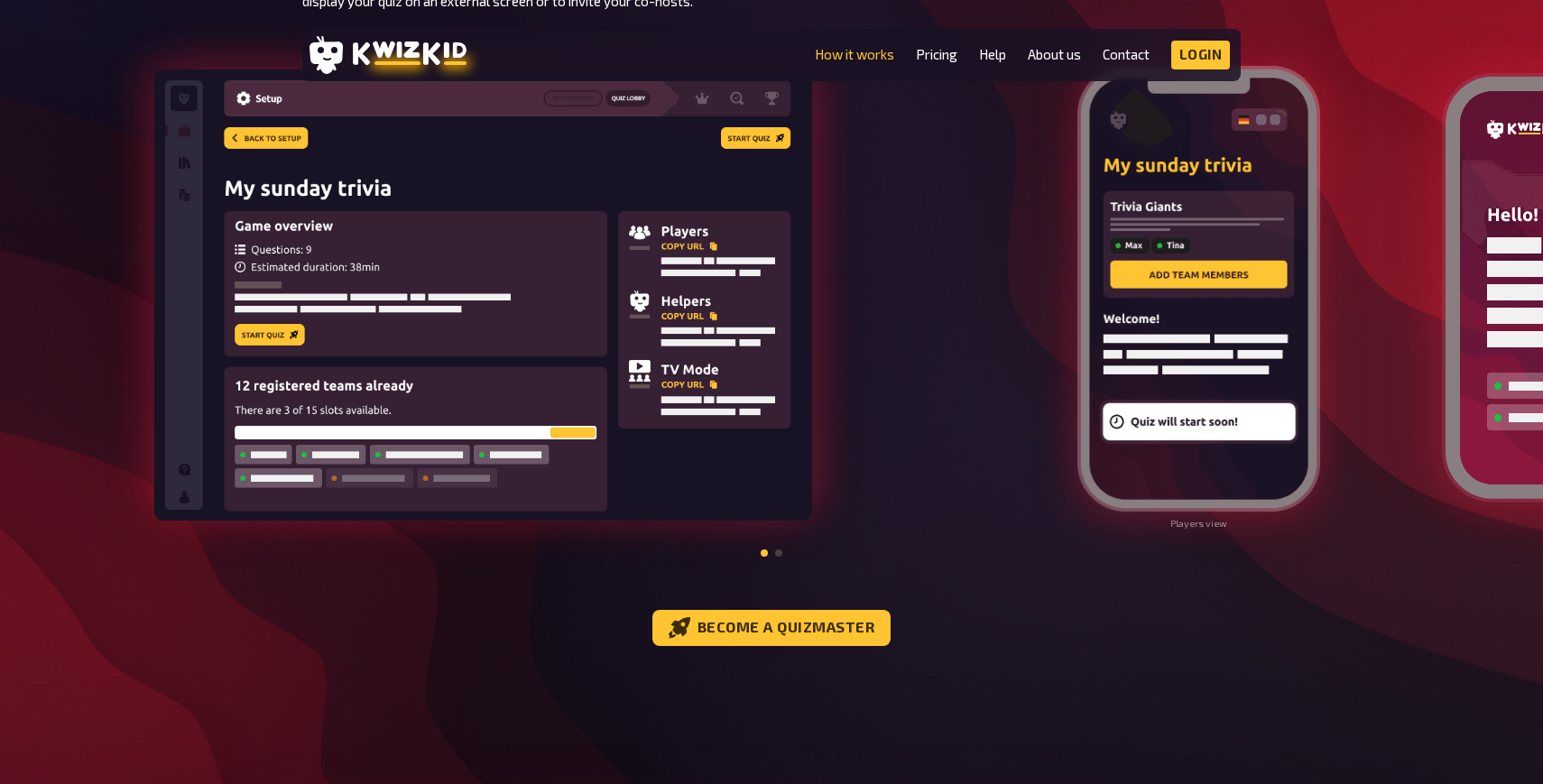
click at [781, 552] on span at bounding box center [779, 554] width 7 height 7
click at [775, 552] on span at bounding box center [779, 554] width 7 height 7
click at [776, 552] on span at bounding box center [779, 554] width 7 height 7
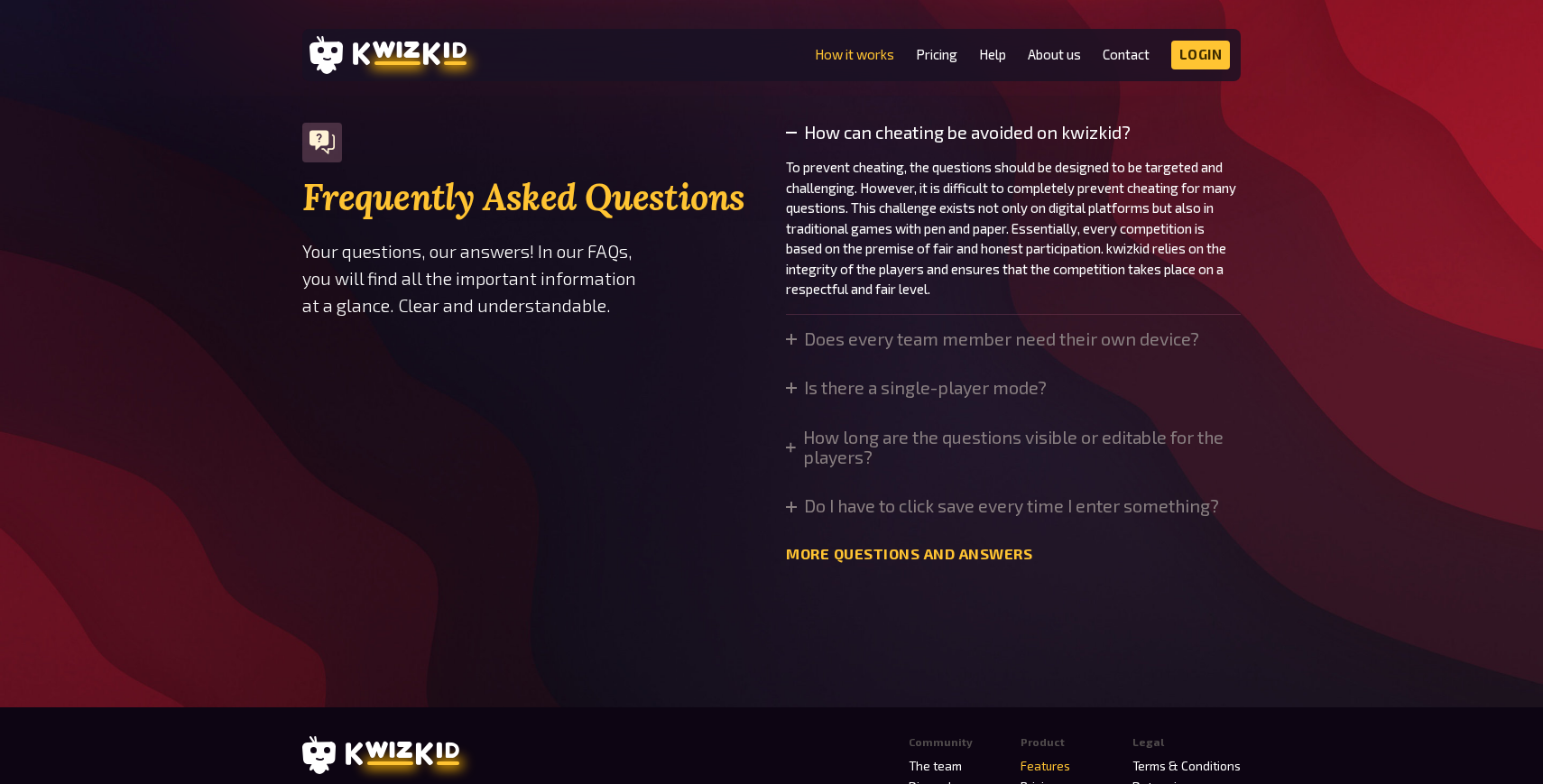
scroll to position [6097, 0]
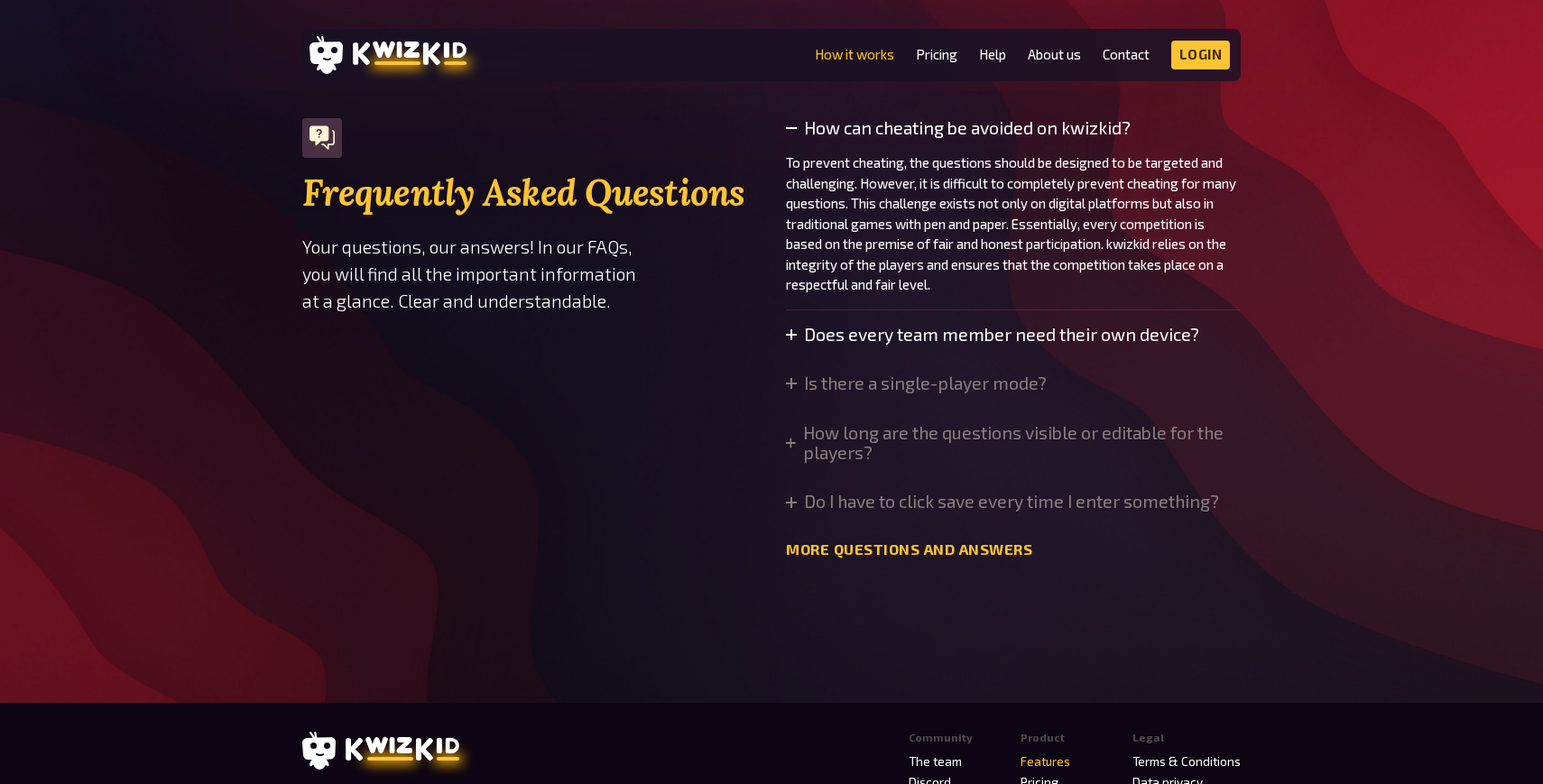
click at [795, 335] on icon at bounding box center [792, 335] width 11 height 11
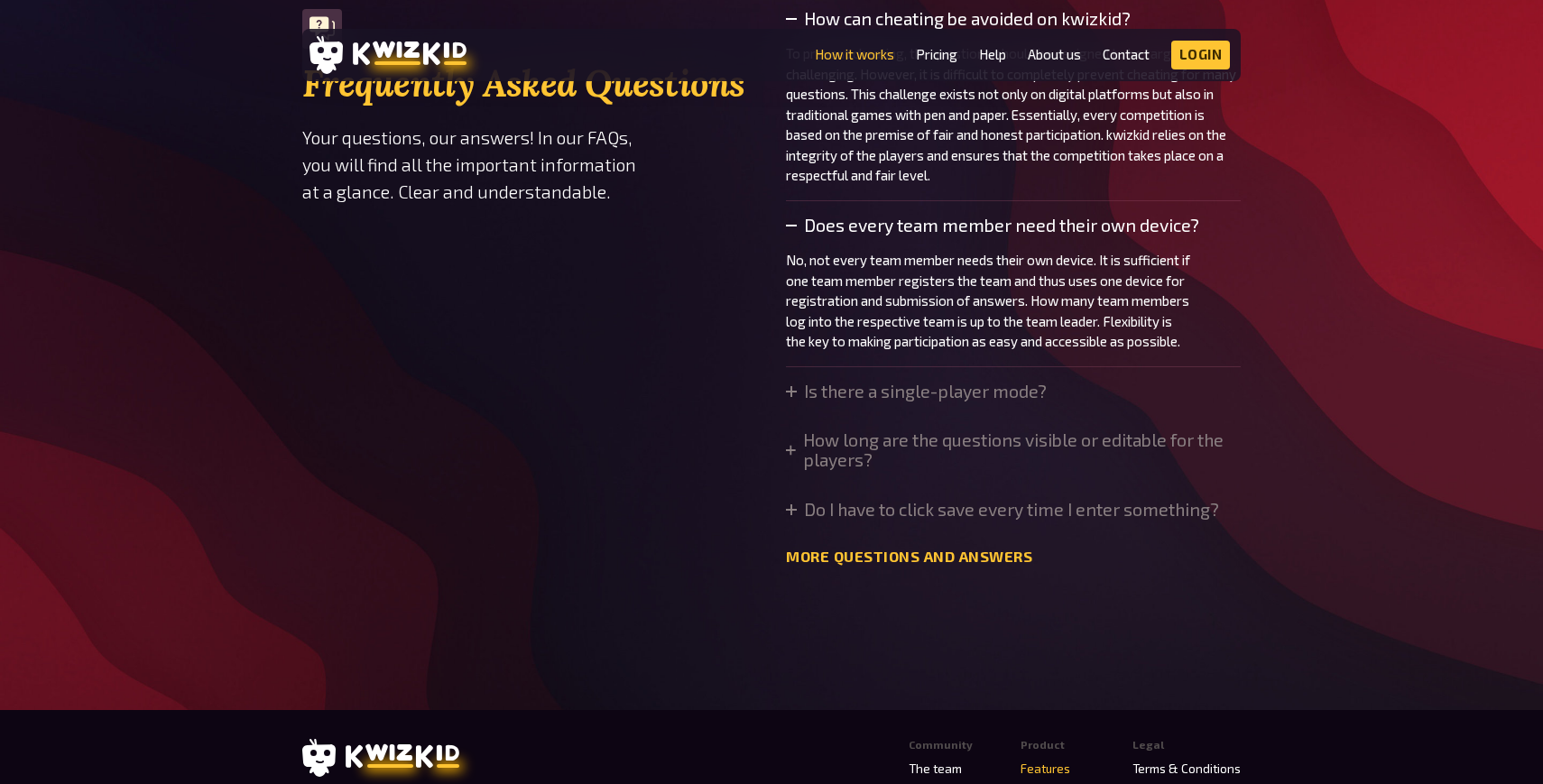
scroll to position [6208, 0]
click at [788, 384] on icon at bounding box center [792, 390] width 11 height 11
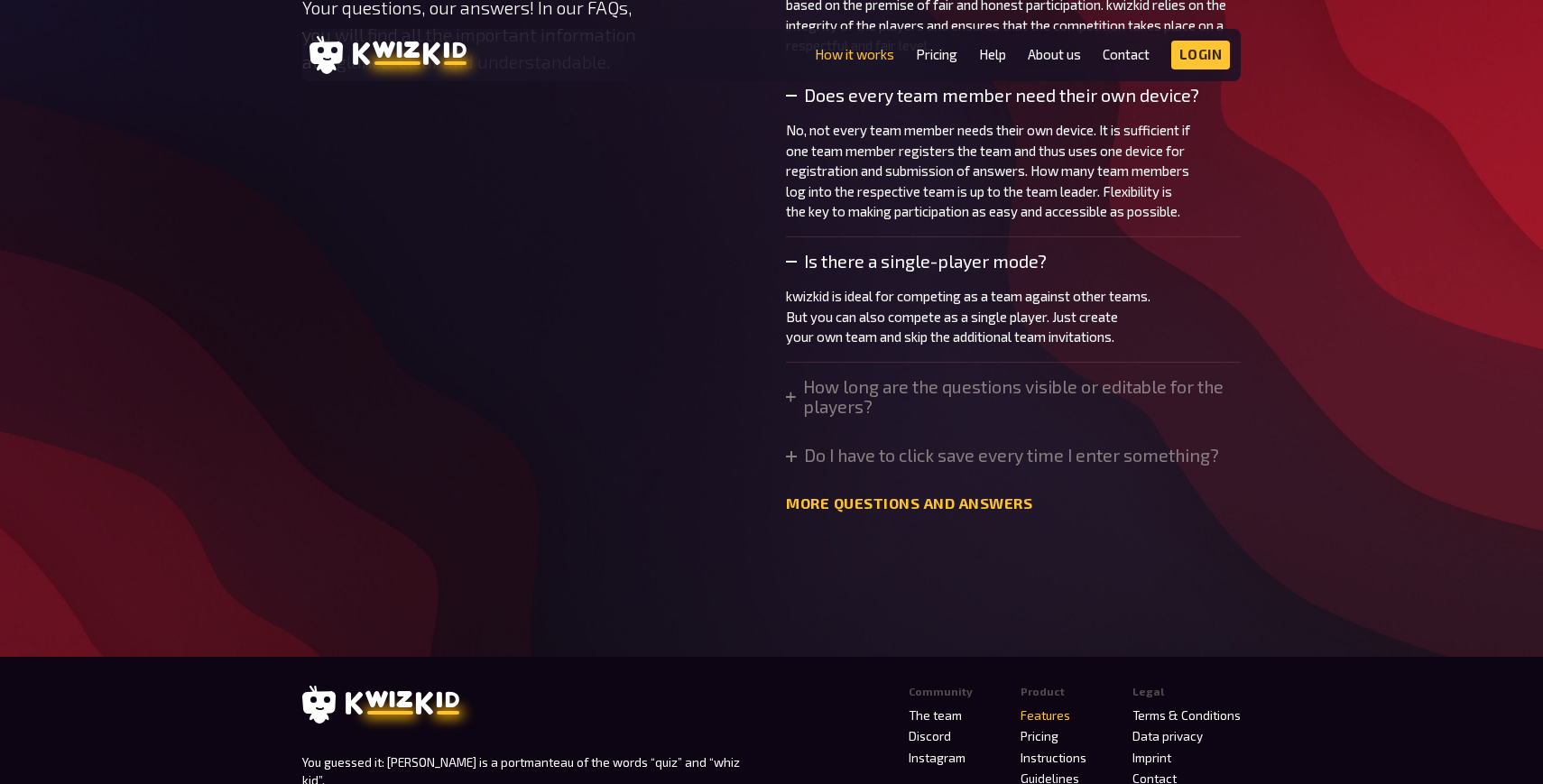
scroll to position [6339, 0]
click at [786, 453] on icon at bounding box center [792, 455] width 11 height 11
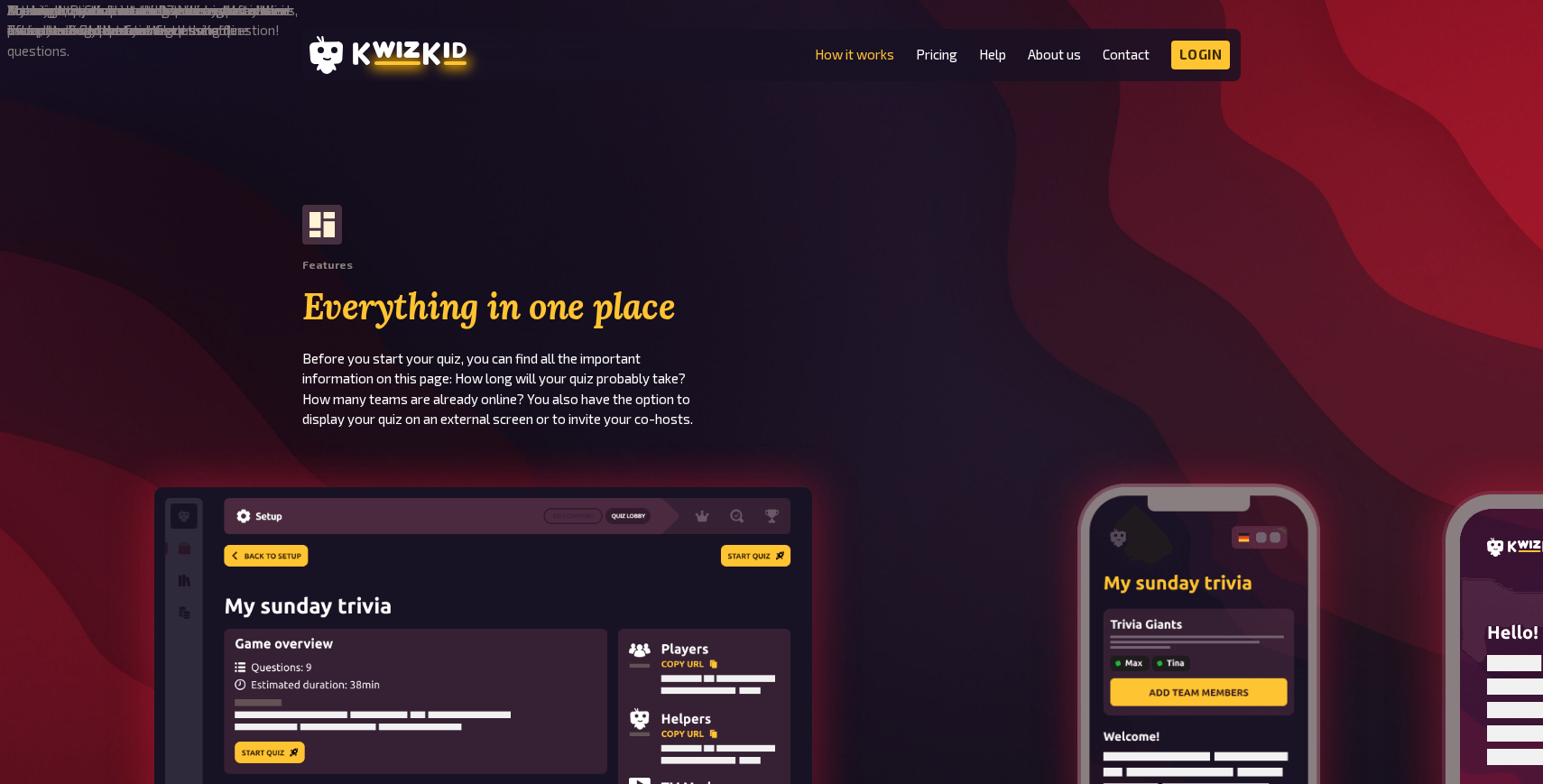
scroll to position [1369, 0]
